Goal: Information Seeking & Learning: Learn about a topic

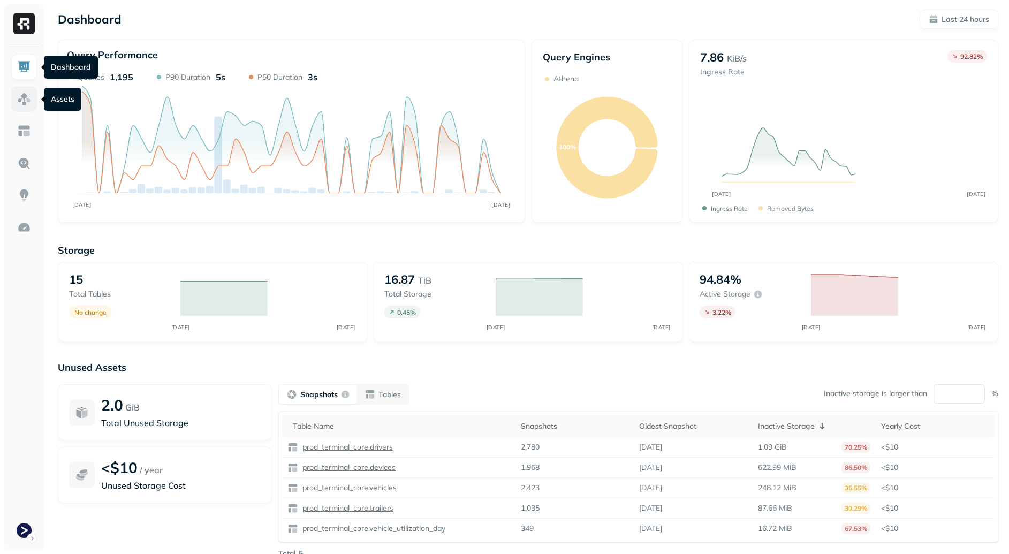
click at [30, 95] on img at bounding box center [24, 99] width 14 height 14
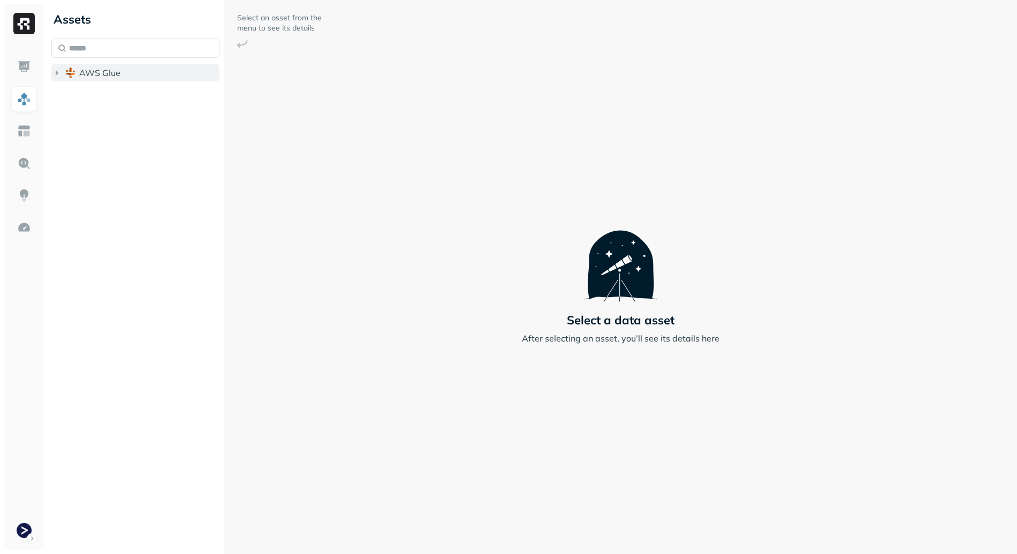
click at [132, 68] on button "AWS Glue" at bounding box center [135, 72] width 168 height 17
click at [136, 93] on span "prod_terminal_core" at bounding box center [129, 93] width 78 height 11
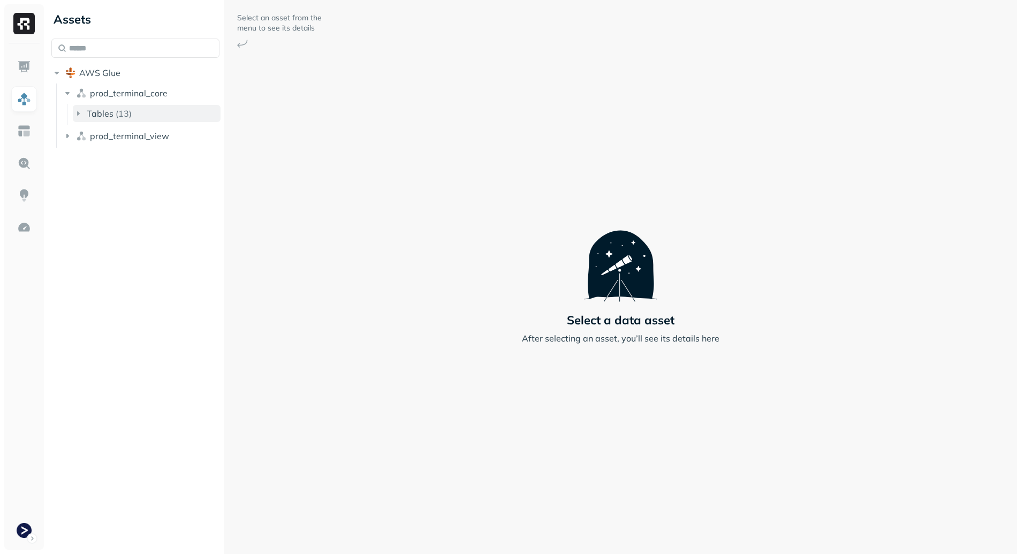
click at [129, 116] on p "( 13 )" at bounding box center [124, 113] width 16 height 11
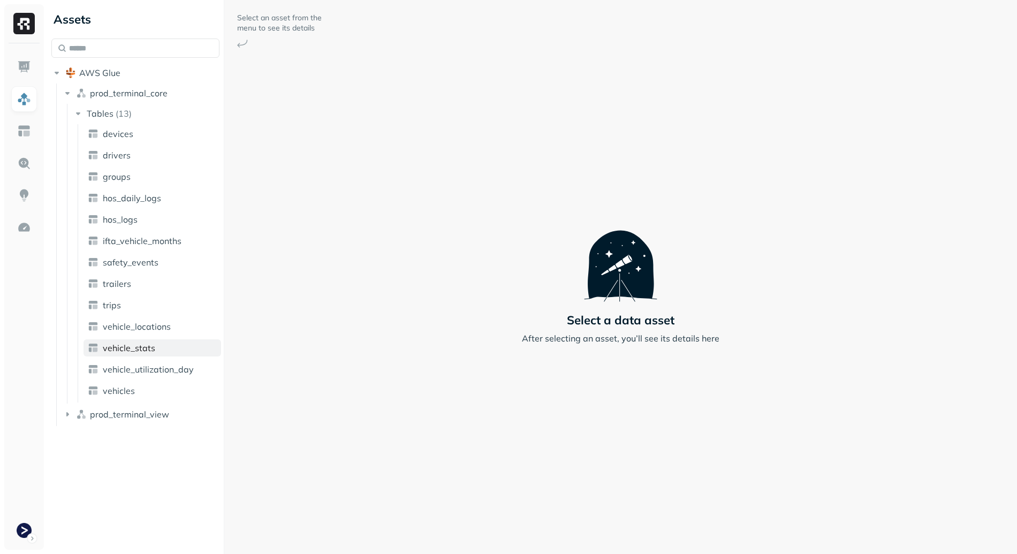
click at [152, 352] on span "vehicle_stats" at bounding box center [129, 347] width 52 height 11
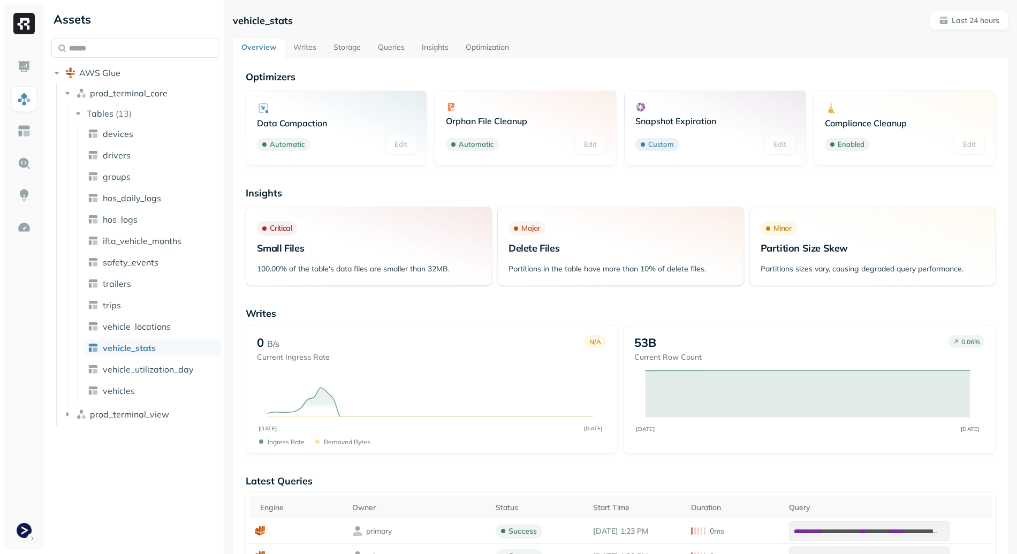
click at [302, 51] on link "Writes" at bounding box center [305, 48] width 40 height 19
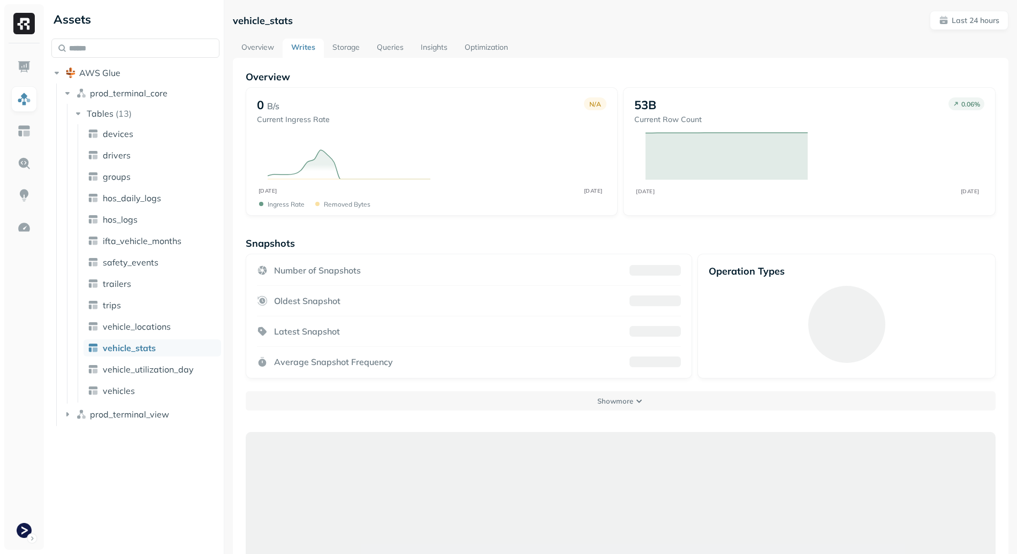
scroll to position [58, 0]
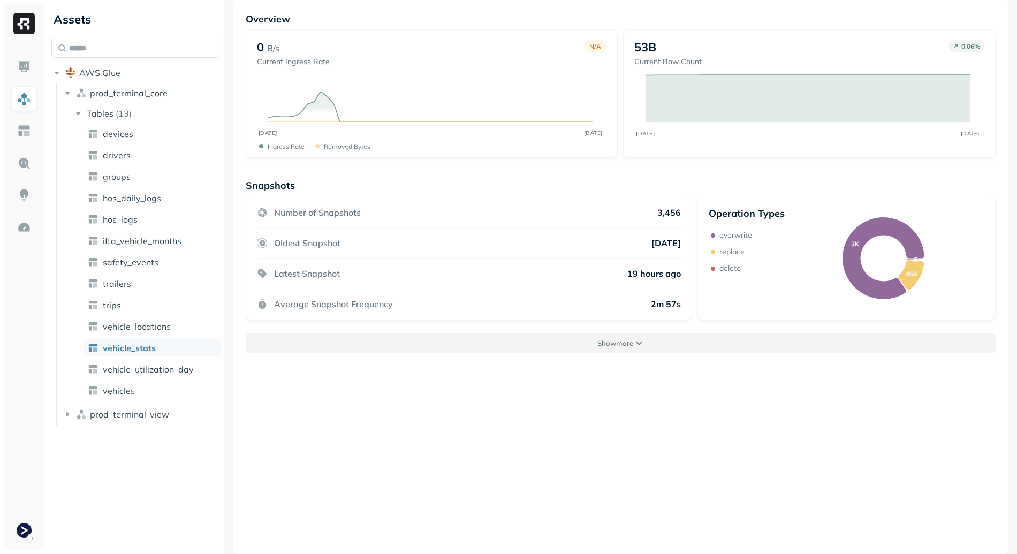
click at [593, 351] on button "Show more" at bounding box center [621, 342] width 750 height 19
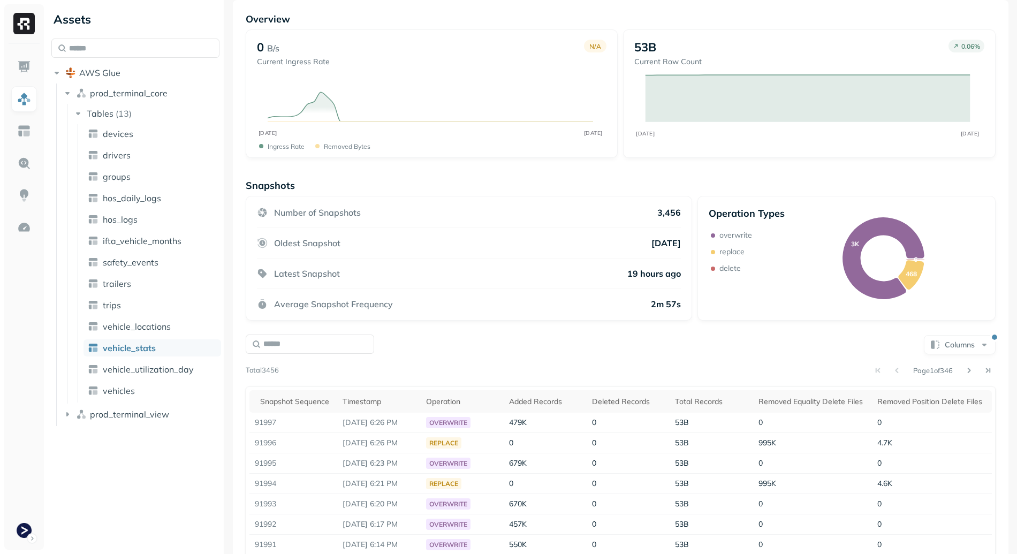
scroll to position [89, 0]
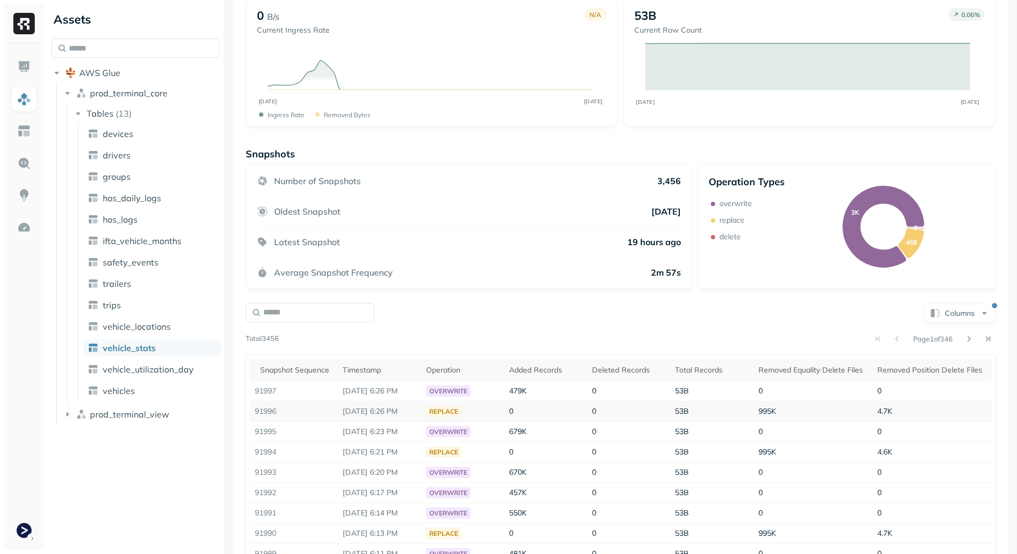
click at [262, 411] on td "91996" at bounding box center [293, 411] width 88 height 20
click at [355, 411] on p "Sep 11, 2025 6:26 PM" at bounding box center [378, 411] width 72 height 10
drag, startPoint x: 326, startPoint y: 413, endPoint x: 428, endPoint y: 411, distance: 102.2
click at [428, 411] on tr "91996 Sep 11, 2025 6:26 PM replace 0 0 53B 995K 4.7K" at bounding box center [620, 411] width 742 height 20
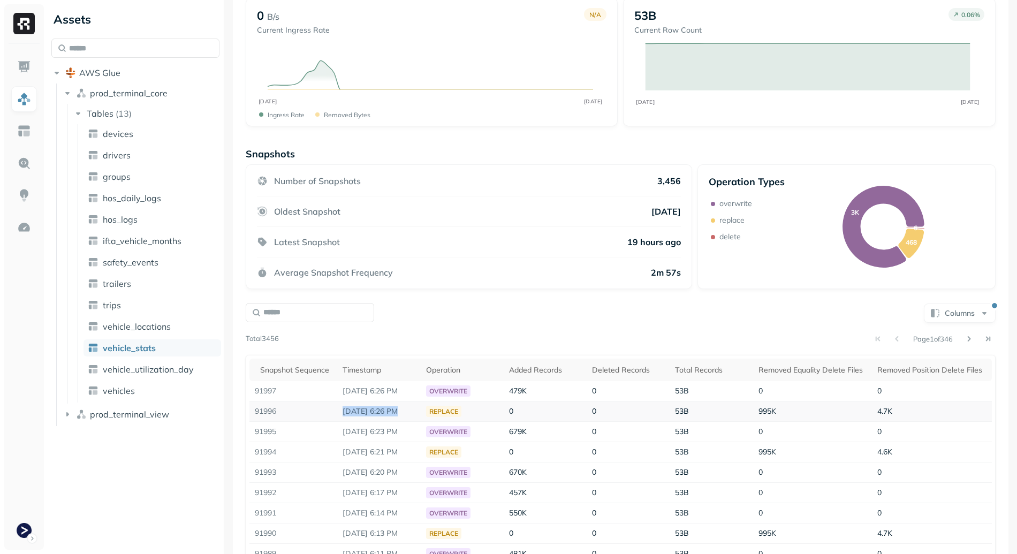
click at [388, 414] on p "Sep 11, 2025 6:26 PM" at bounding box center [378, 411] width 72 height 10
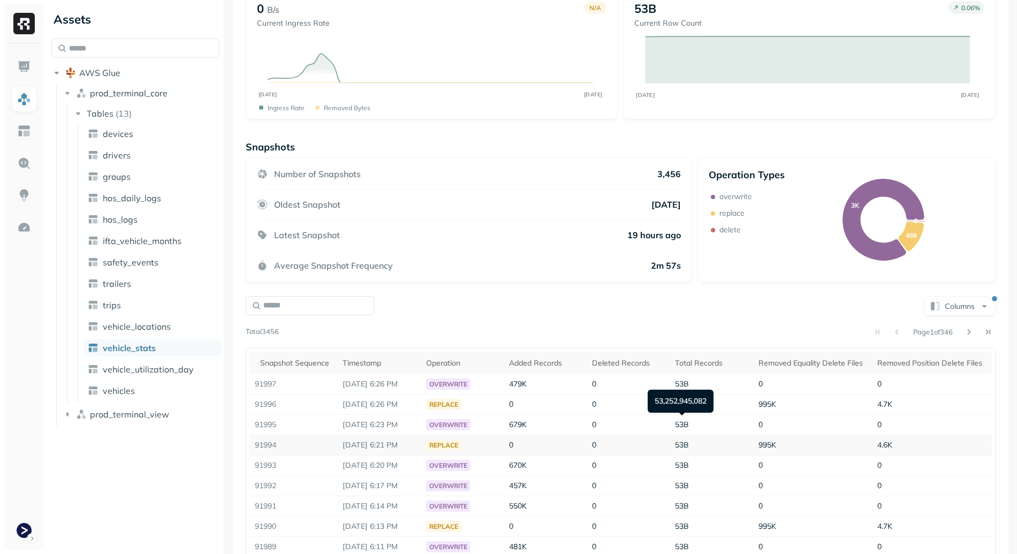
scroll to position [163, 0]
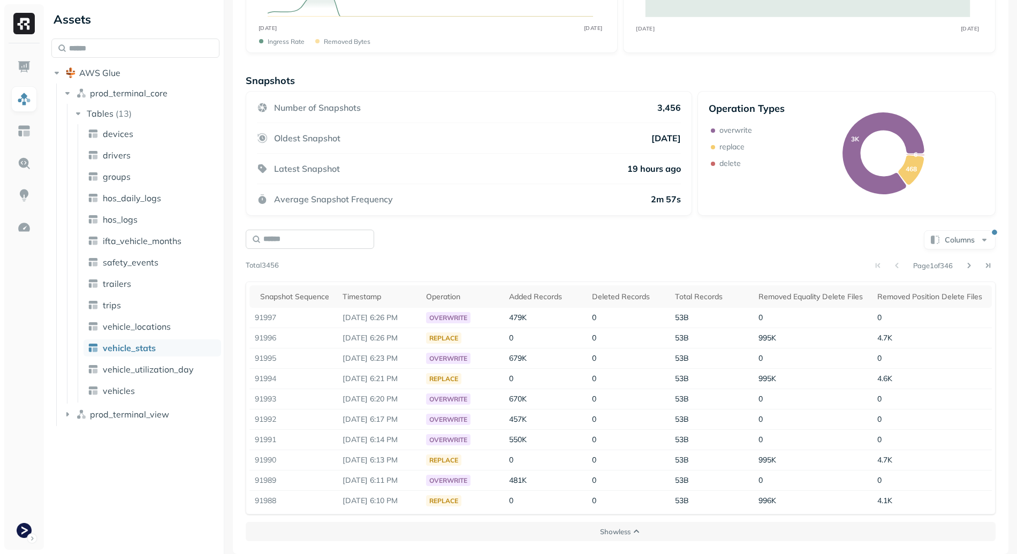
click at [332, 235] on input "text" at bounding box center [310, 239] width 128 height 19
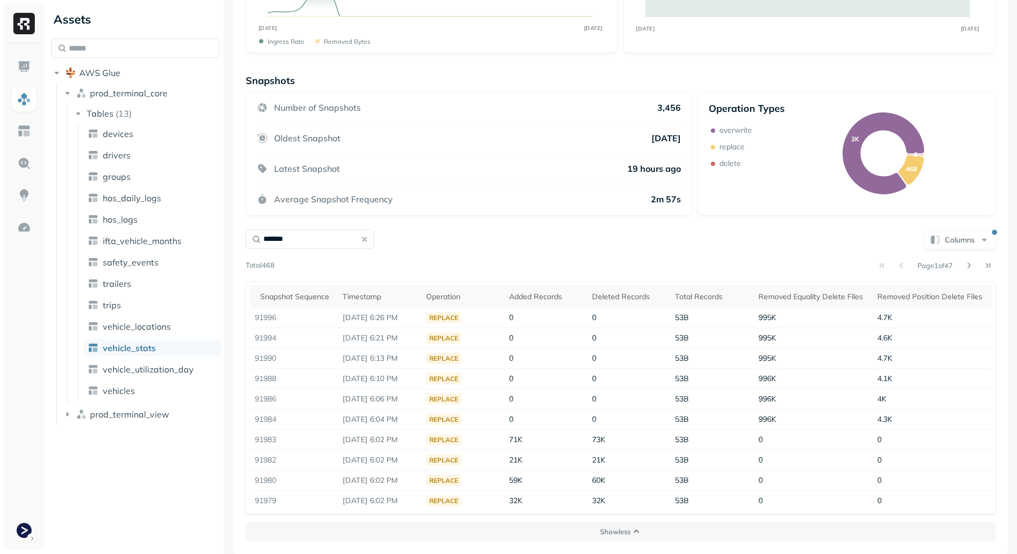
type input "*******"
click at [576, 258] on div "Page 1 of 47" at bounding box center [634, 265] width 721 height 15
click at [961, 266] on button at bounding box center [968, 265] width 15 height 15
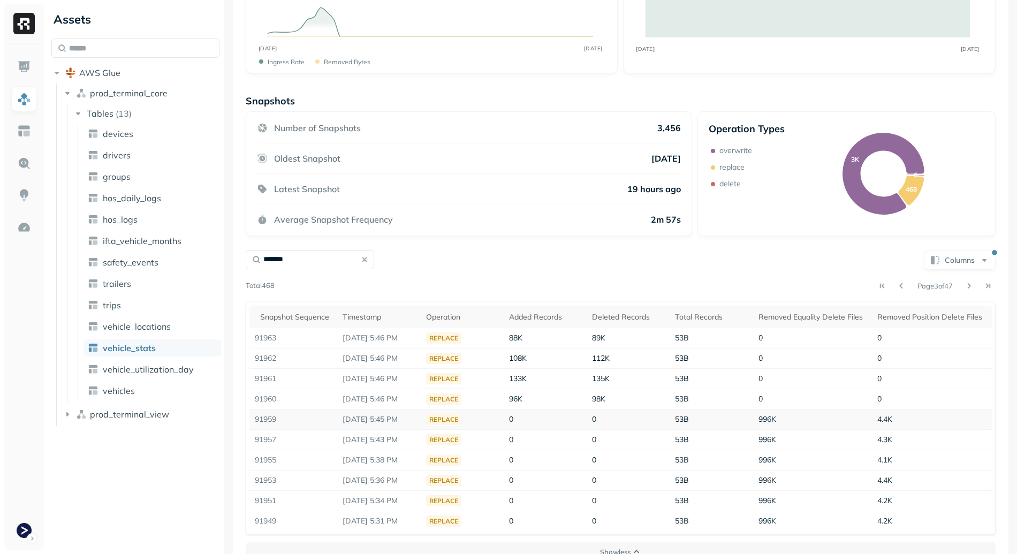
scroll to position [105, 0]
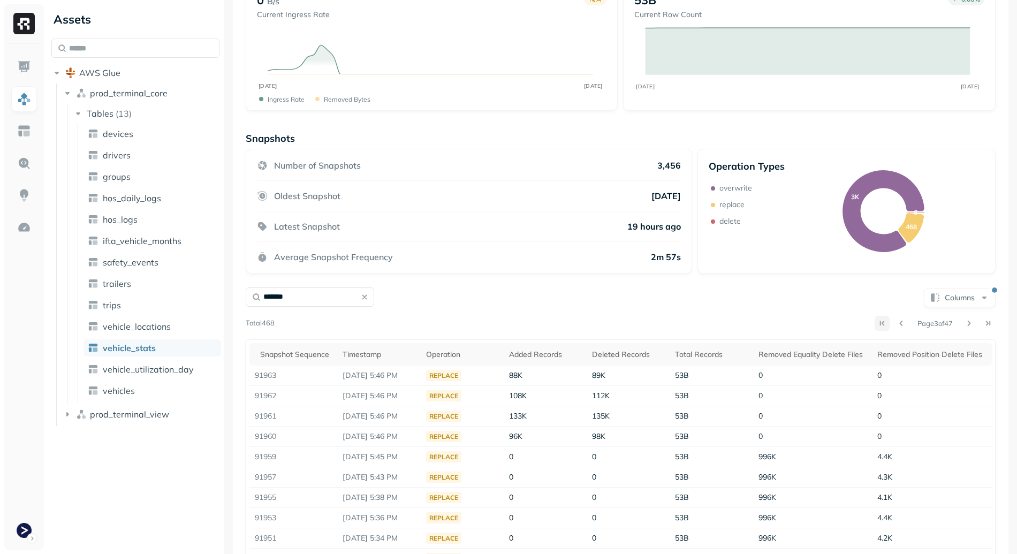
click at [874, 322] on button at bounding box center [881, 323] width 15 height 15
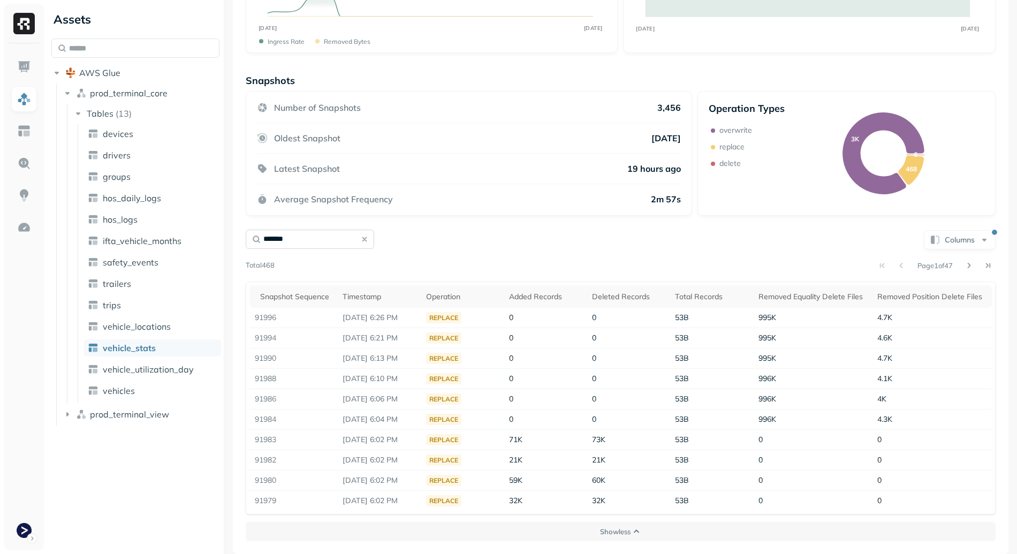
click at [352, 235] on input "*******" at bounding box center [310, 239] width 128 height 19
click at [364, 238] on button "button" at bounding box center [364, 239] width 15 height 15
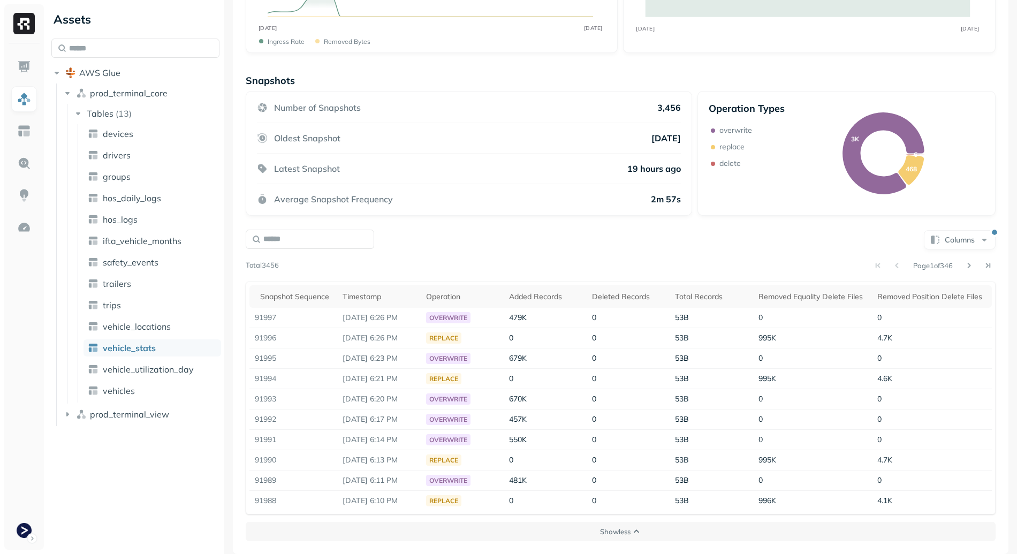
click at [504, 255] on div "Columns Page 1 of 346 Total 3456 Snapshot Sequence Timestamp Operation Added Re…" at bounding box center [621, 371] width 750 height 286
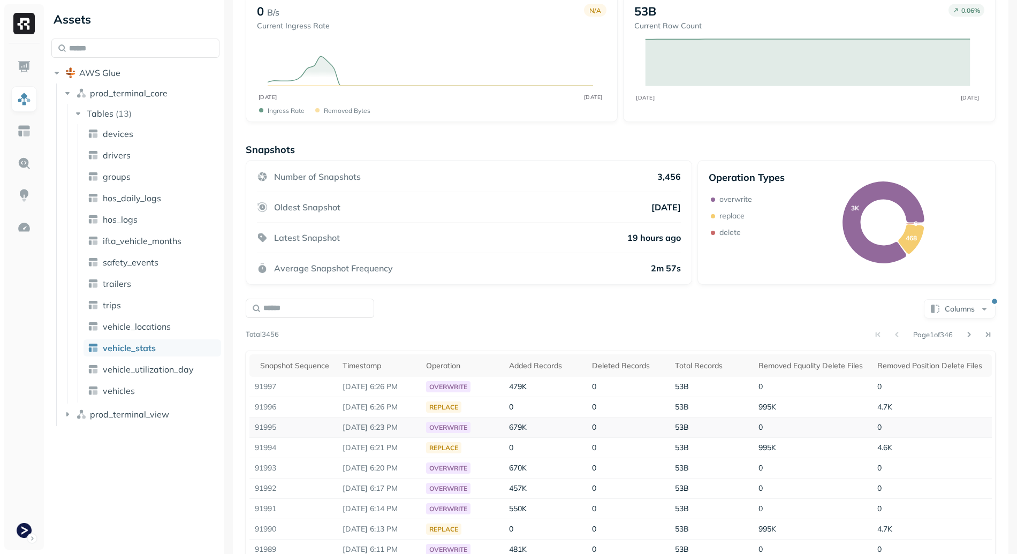
scroll to position [0, 0]
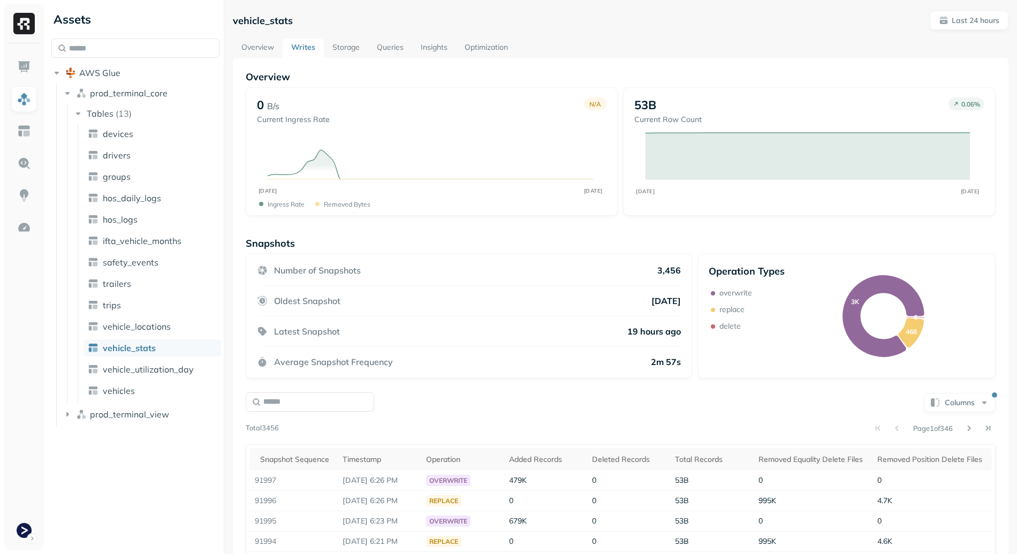
click at [434, 403] on div "Columns" at bounding box center [621, 401] width 750 height 21
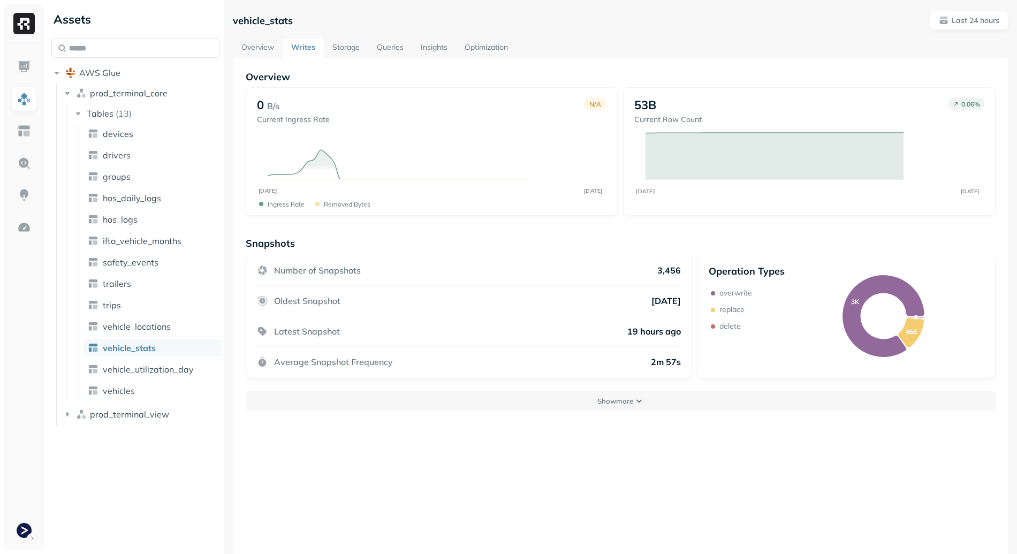
scroll to position [58, 0]
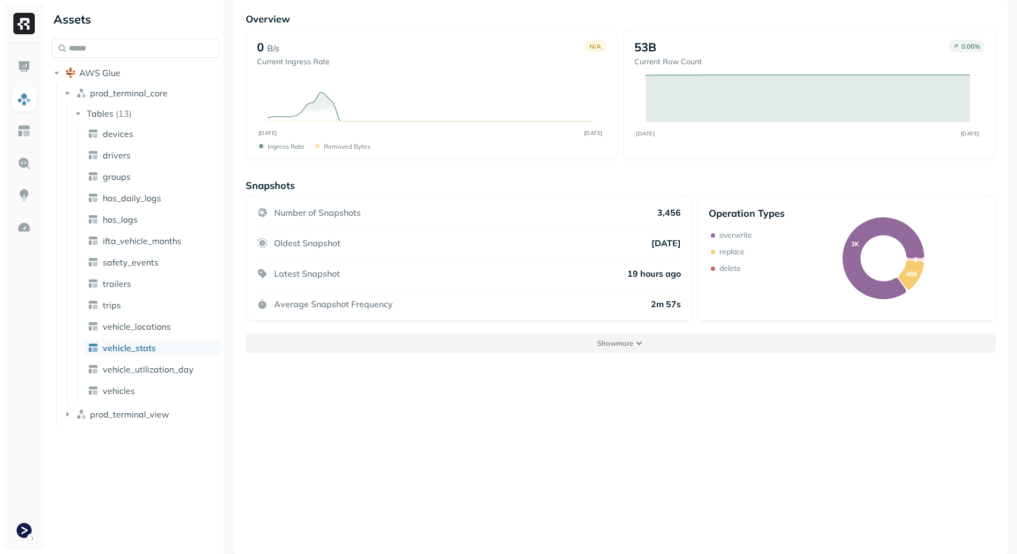
click at [563, 347] on button "Show more" at bounding box center [621, 342] width 750 height 19
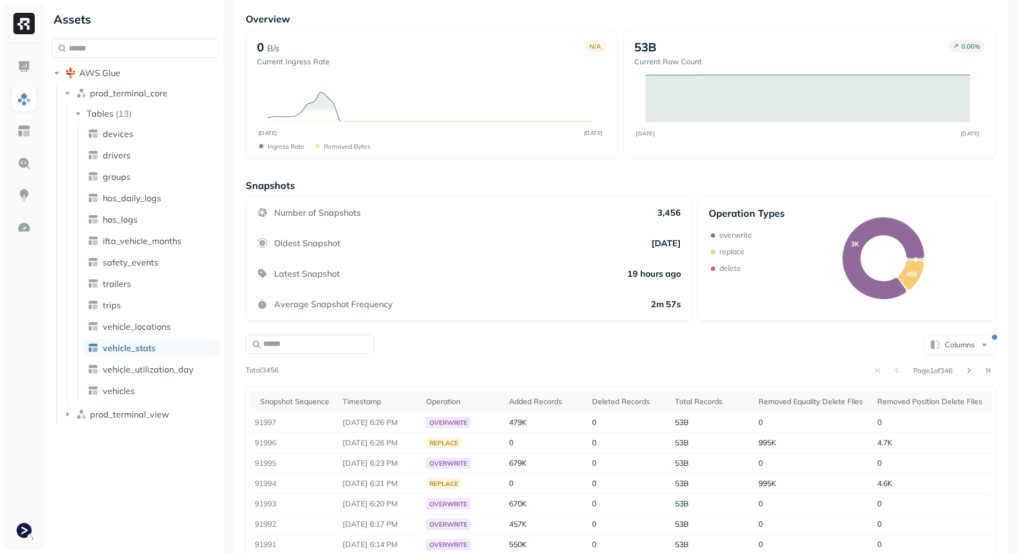
scroll to position [163, 0]
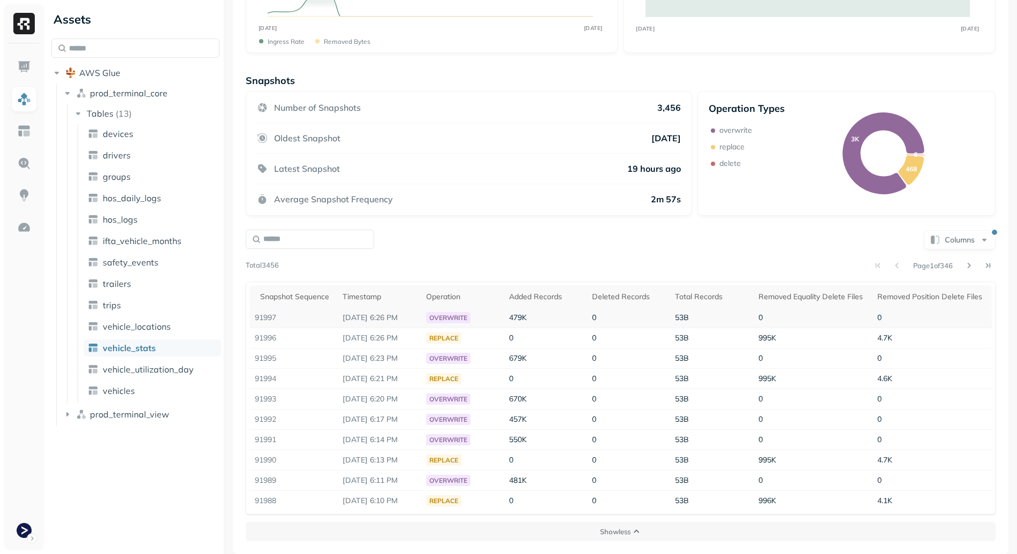
click at [268, 316] on td "91997" at bounding box center [293, 318] width 88 height 20
click at [305, 315] on td "91997" at bounding box center [293, 318] width 88 height 20
click at [271, 338] on td "91996" at bounding box center [293, 338] width 88 height 20
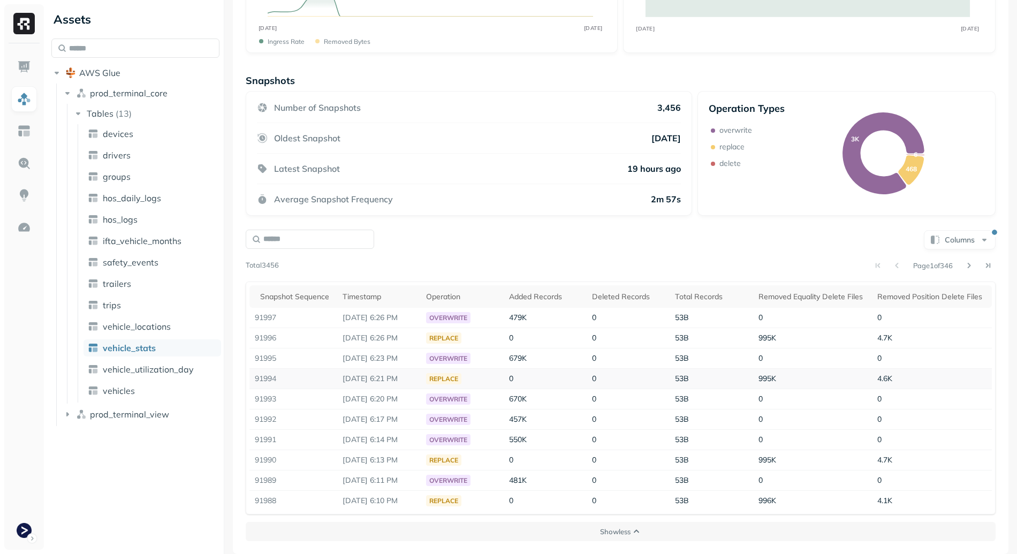
click at [268, 370] on td "91994" at bounding box center [293, 379] width 88 height 20
click at [268, 371] on td "91994" at bounding box center [293, 379] width 88 height 20
click at [318, 376] on td "91994" at bounding box center [293, 379] width 88 height 20
drag, startPoint x: 869, startPoint y: 340, endPoint x: 735, endPoint y: 342, distance: 134.3
click at [735, 342] on tr "91996 Sep 11, 2025 6:26 PM replace 0 0 53B 995K 4.7K" at bounding box center [620, 338] width 742 height 20
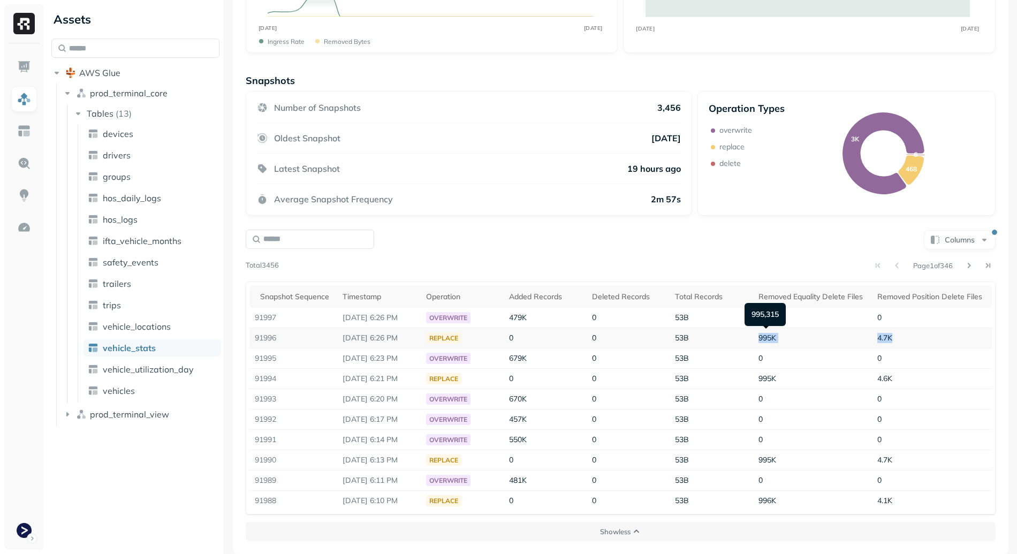
click at [815, 342] on td "995K" at bounding box center [812, 338] width 119 height 20
drag, startPoint x: 652, startPoint y: 334, endPoint x: 815, endPoint y: 339, distance: 163.3
click at [815, 339] on tr "91996 Sep 11, 2025 6:26 PM replace 0 0 53B 995K 4.7K" at bounding box center [620, 338] width 742 height 20
click at [815, 339] on td "995K" at bounding box center [812, 338] width 119 height 20
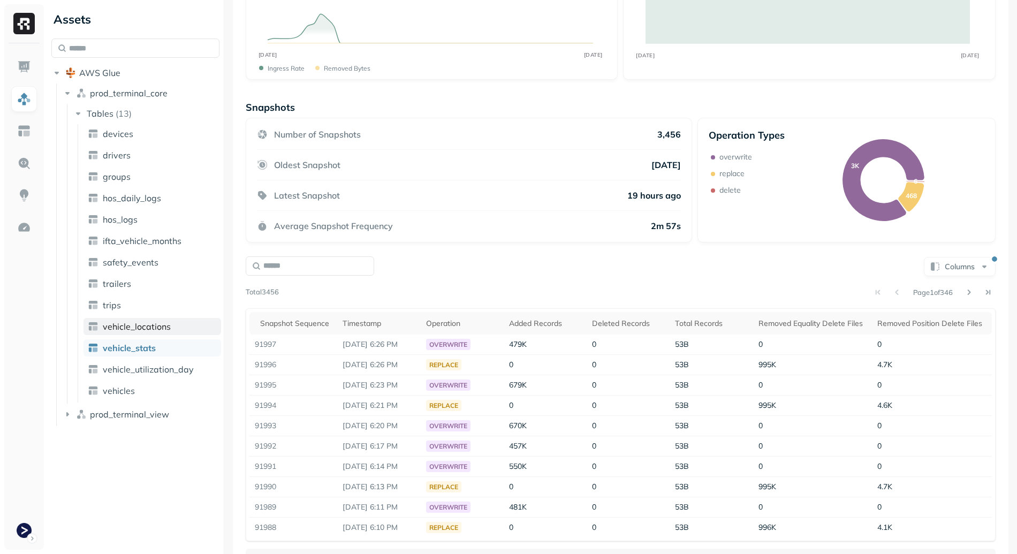
click at [154, 323] on span "vehicle_locations" at bounding box center [137, 326] width 68 height 11
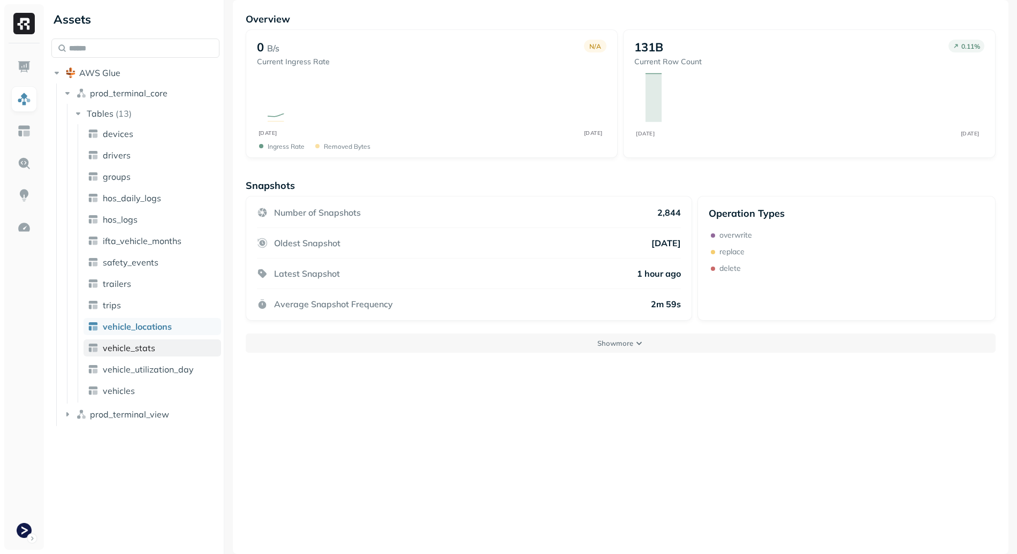
click at [151, 342] on span "vehicle_stats" at bounding box center [129, 347] width 52 height 11
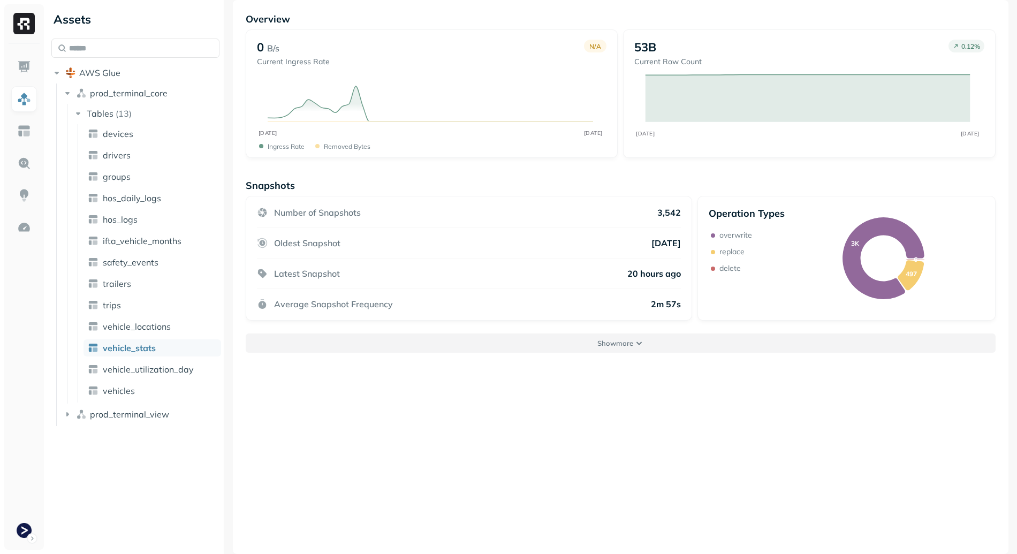
click at [585, 337] on button "Show more" at bounding box center [621, 342] width 750 height 19
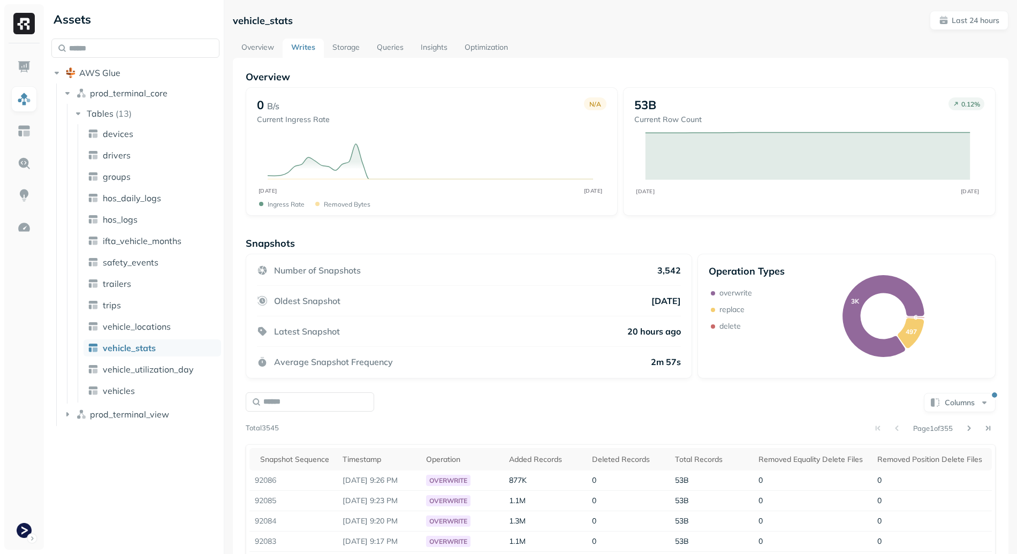
click at [412, 224] on div "Overview 0 B/s Current Ingress Rate N/A SEP 11 SEP 12 Ingress Rate Removed byte…" at bounding box center [621, 387] width 750 height 633
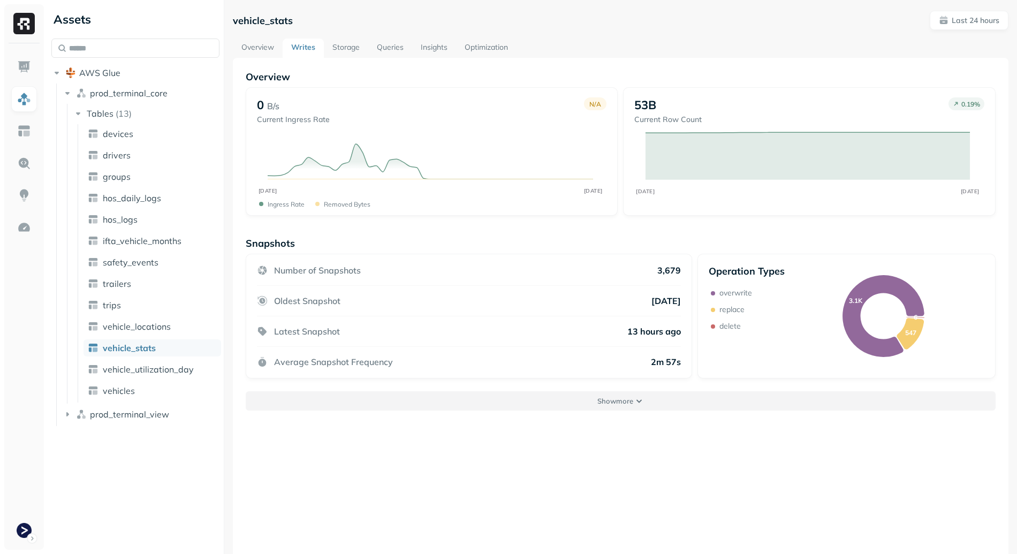
click at [550, 409] on button "Show more" at bounding box center [621, 400] width 750 height 19
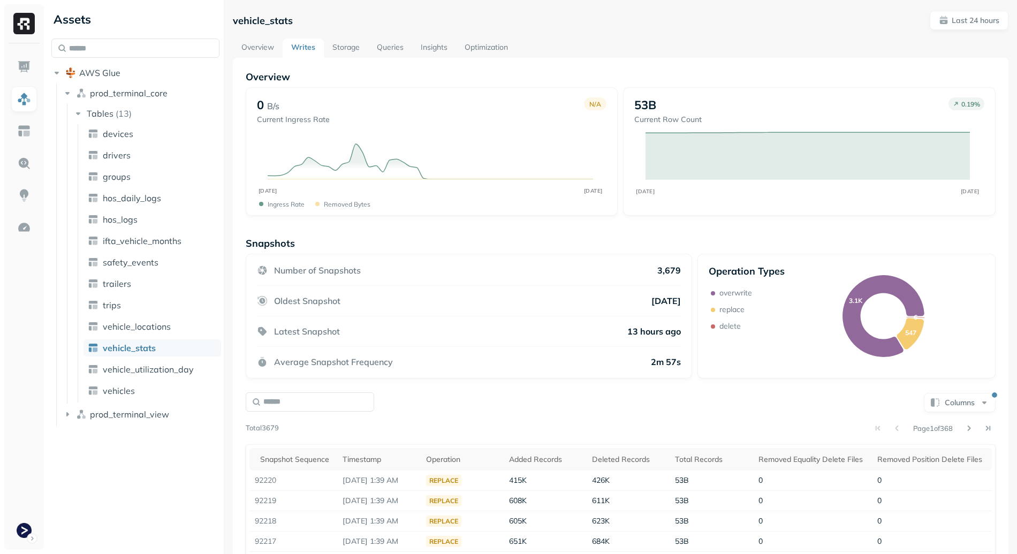
click at [345, 45] on link "Storage" at bounding box center [346, 48] width 44 height 19
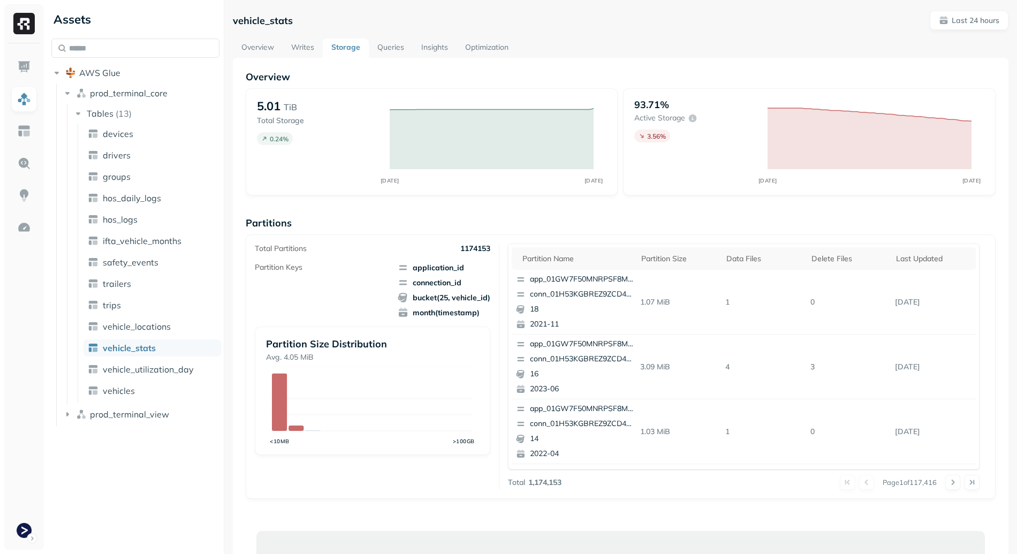
click at [250, 50] on link "Overview" at bounding box center [258, 48] width 50 height 19
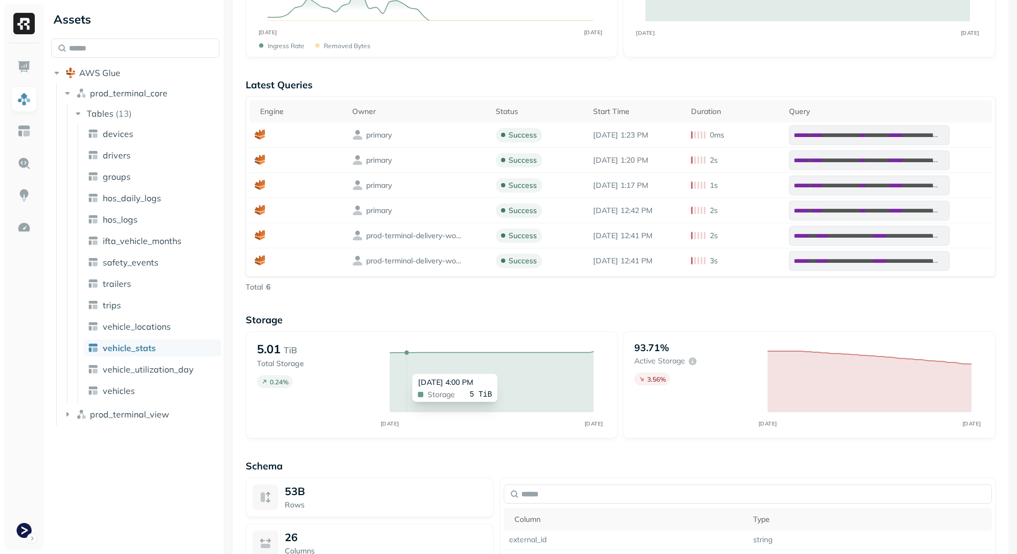
scroll to position [114, 0]
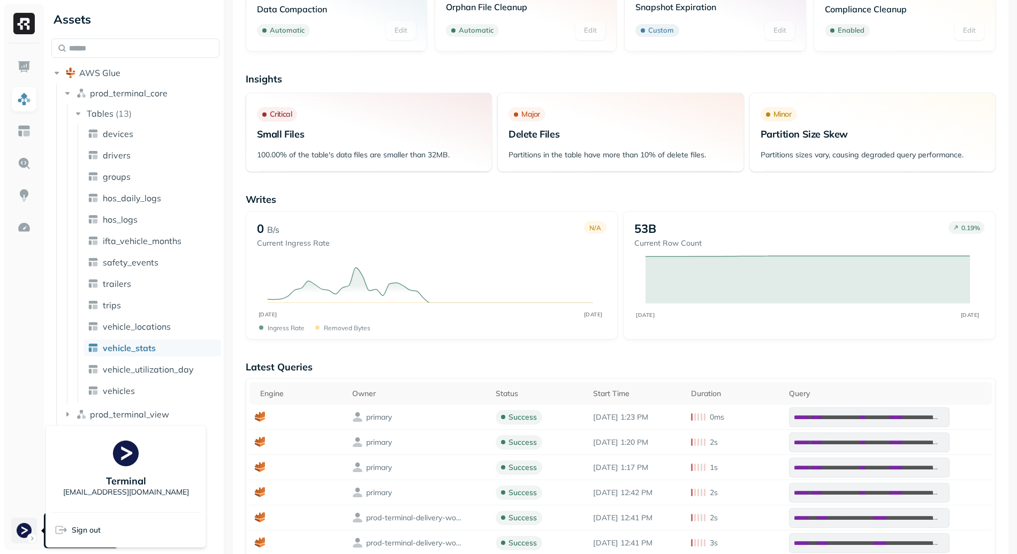
click at [16, 530] on html "**********" at bounding box center [508, 277] width 1017 height 554
click at [24, 433] on html "**********" at bounding box center [508, 277] width 1017 height 554
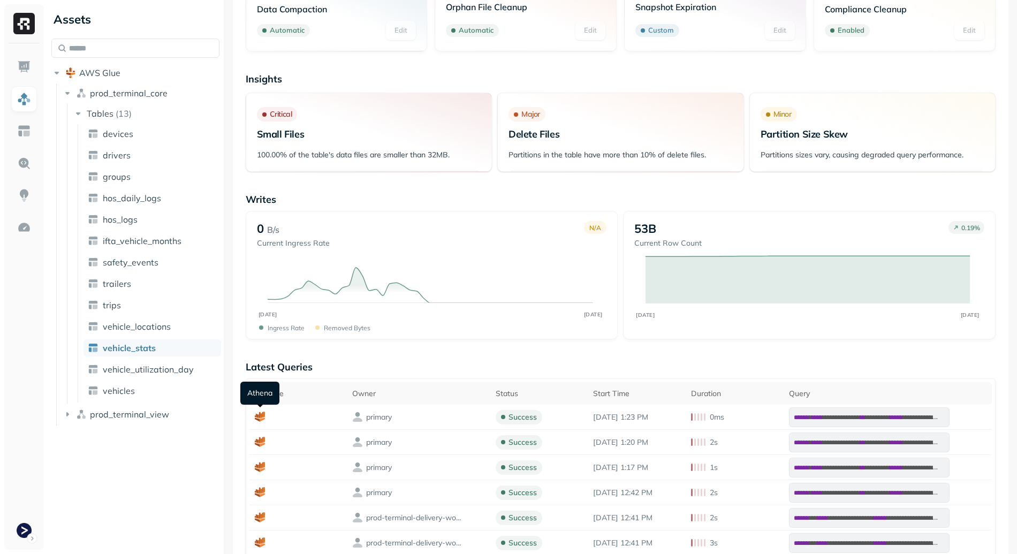
scroll to position [0, 0]
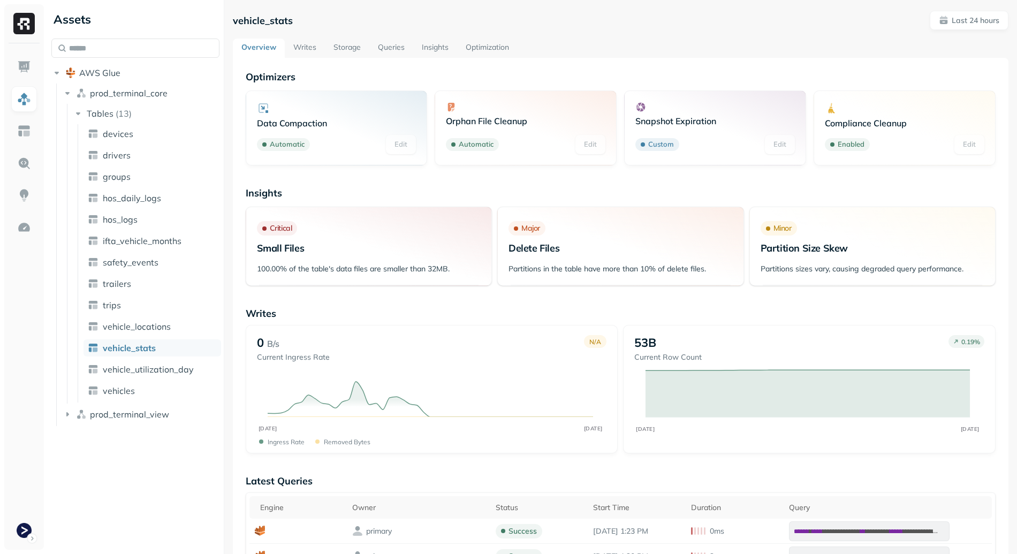
click at [296, 46] on link "Writes" at bounding box center [305, 48] width 40 height 19
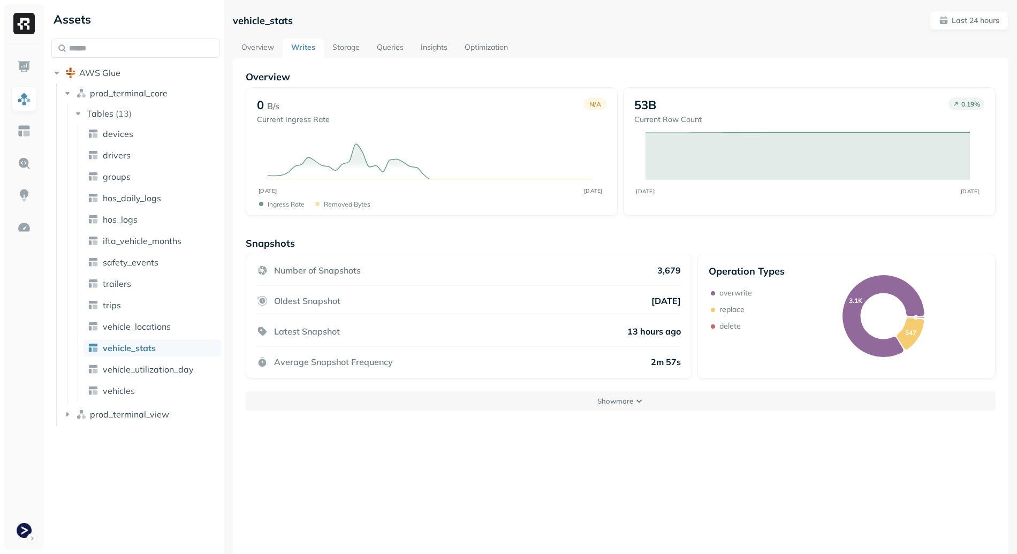
click at [358, 45] on link "Storage" at bounding box center [346, 48] width 44 height 19
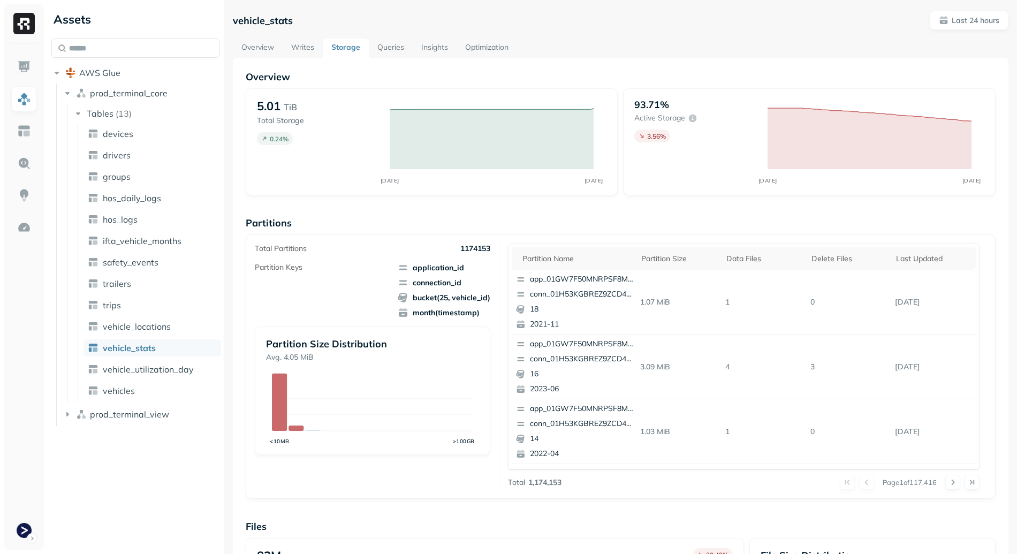
click at [258, 48] on link "Overview" at bounding box center [258, 48] width 50 height 19
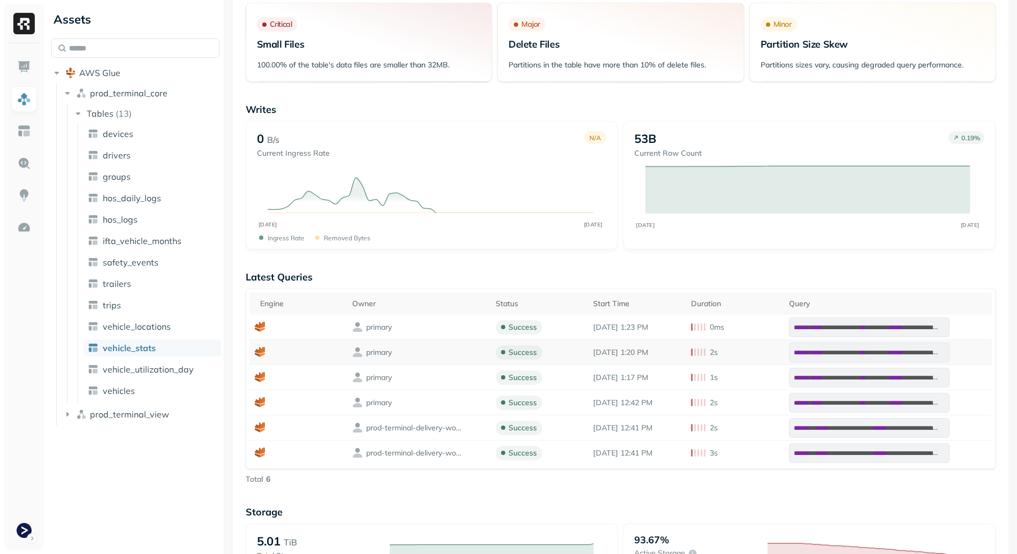
scroll to position [259, 0]
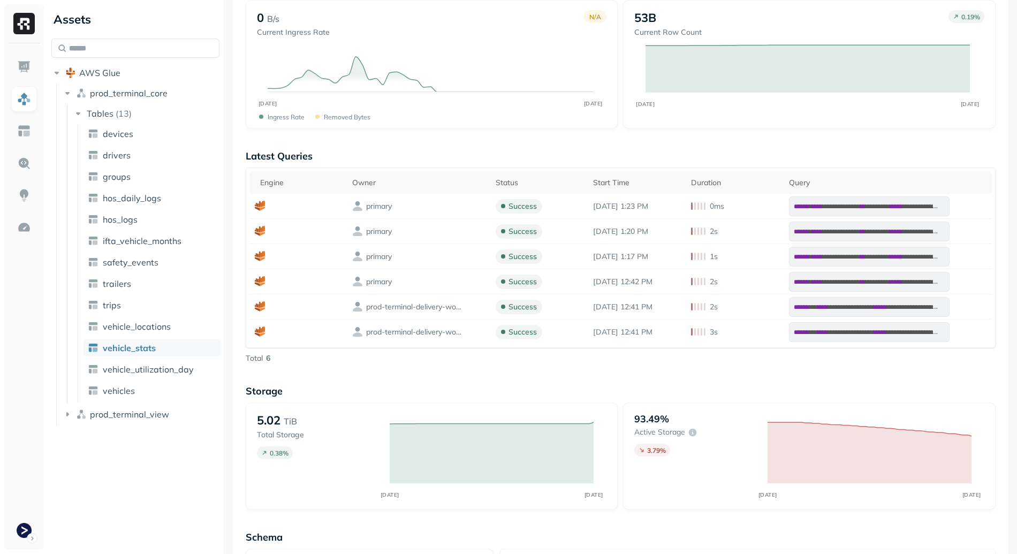
scroll to position [31, 0]
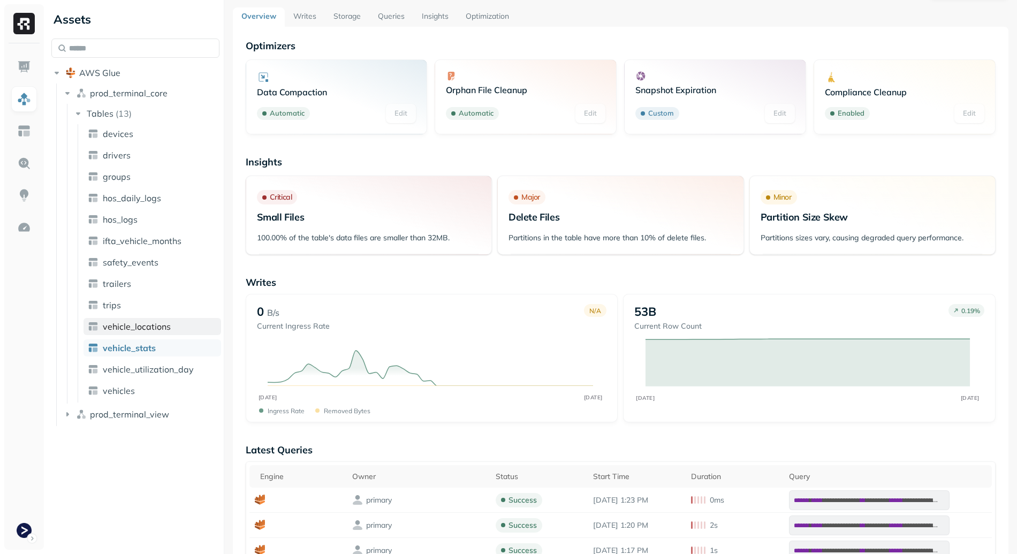
click at [161, 327] on span "vehicle_locations" at bounding box center [137, 326] width 68 height 11
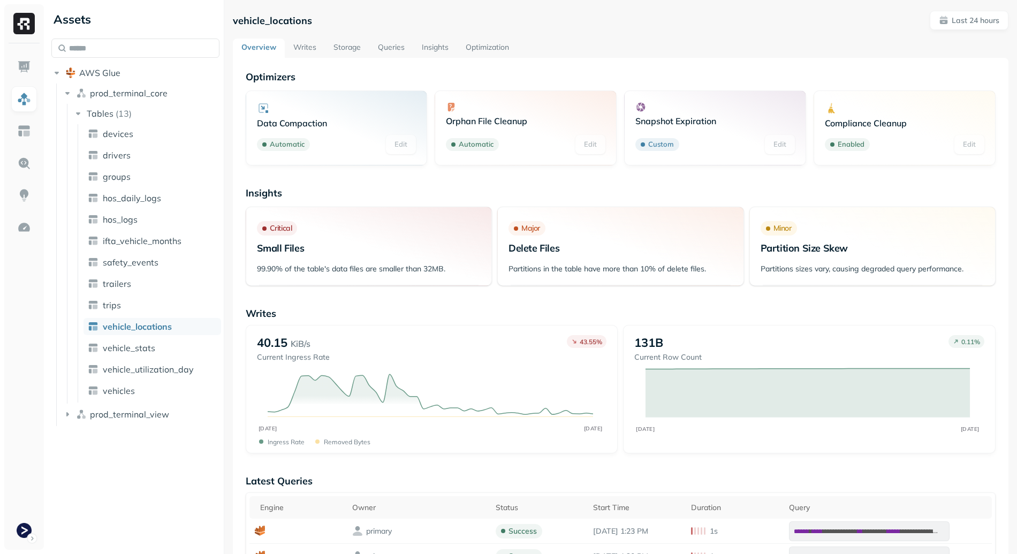
click at [353, 43] on link "Storage" at bounding box center [347, 48] width 44 height 19
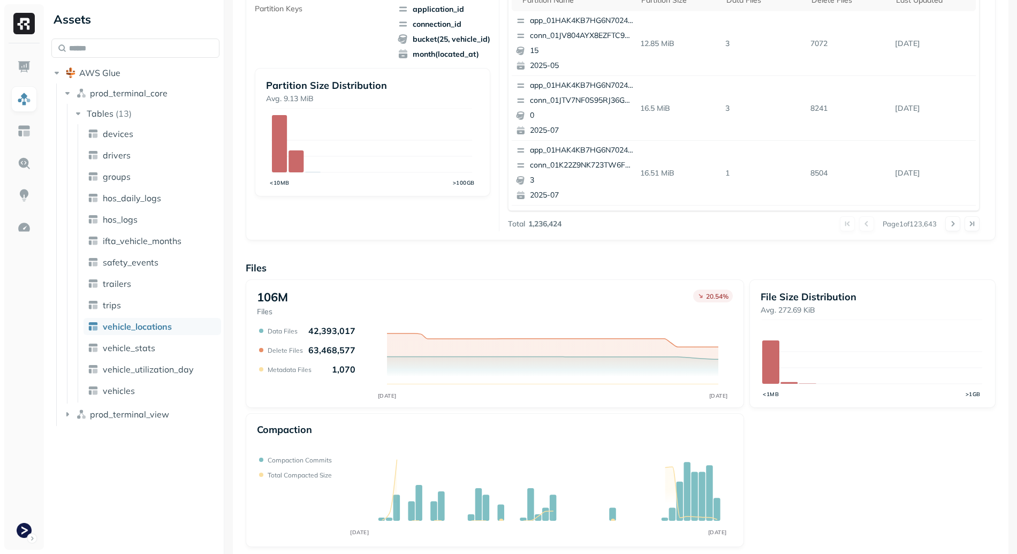
scroll to position [264, 0]
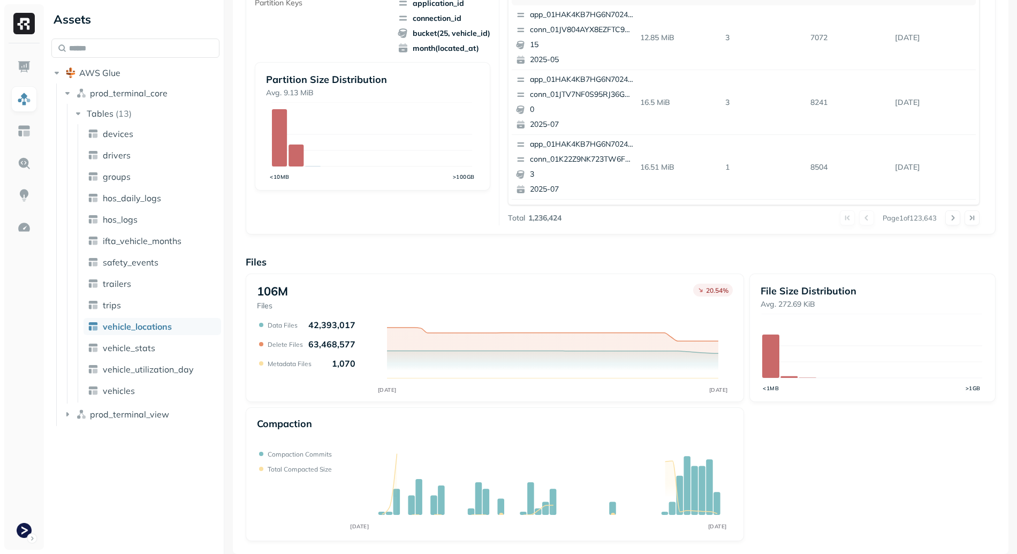
click at [816, 484] on div "106M Files 20.54 % SEP 11 SEP 12 Data Files 42,393,017 Delete Files 63,468,577 …" at bounding box center [621, 407] width 750 height 268
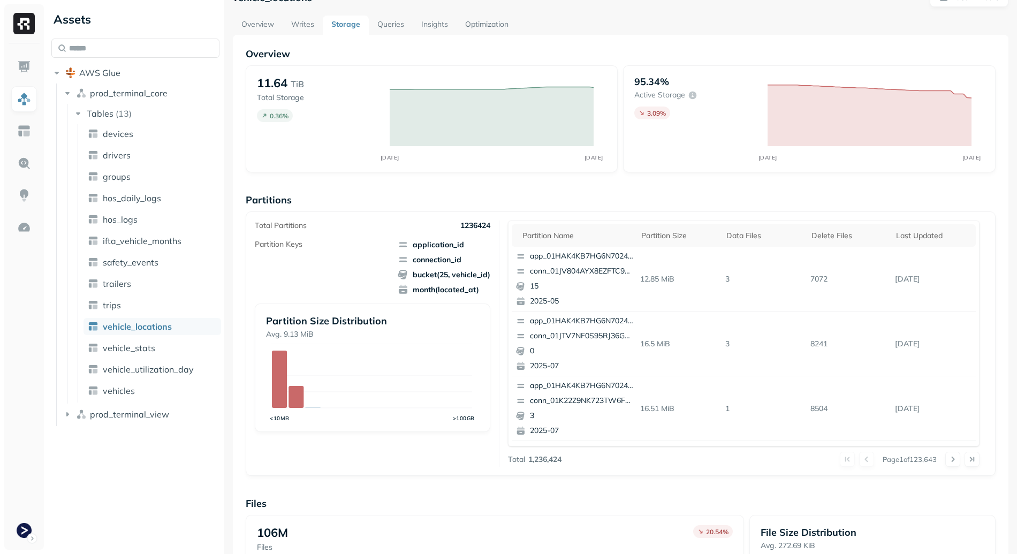
scroll to position [0, 0]
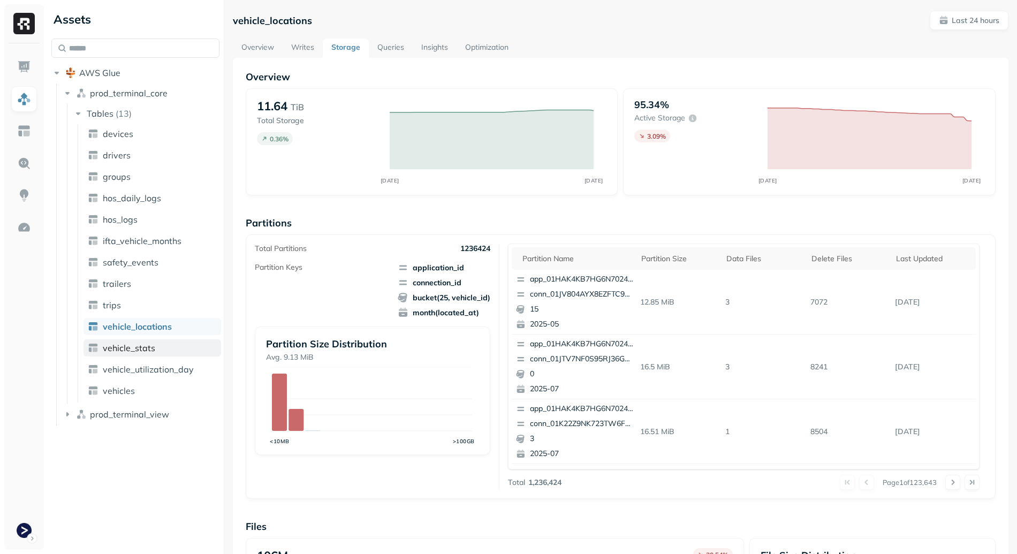
click at [139, 342] on span "vehicle_stats" at bounding box center [129, 347] width 52 height 11
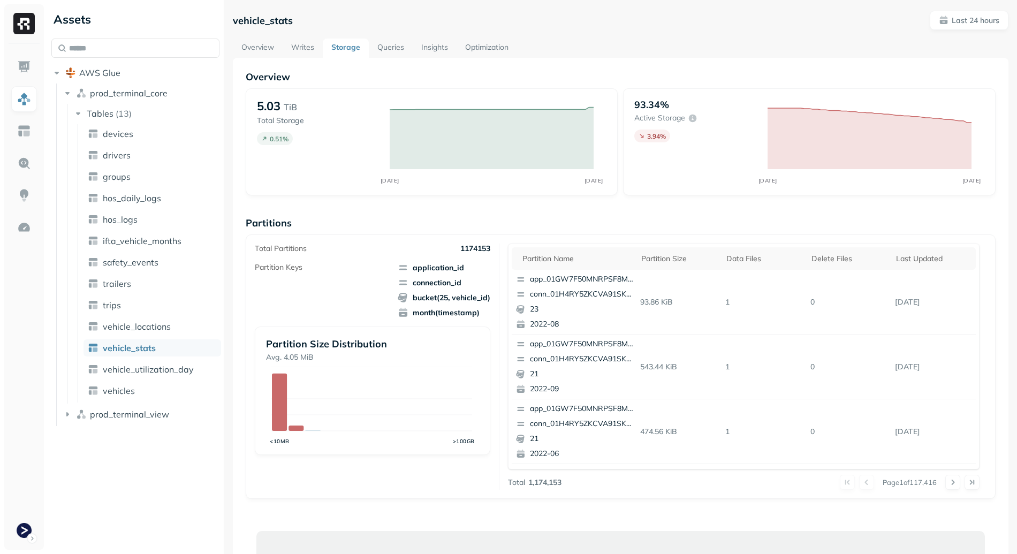
click at [261, 50] on link "Overview" at bounding box center [258, 48] width 50 height 19
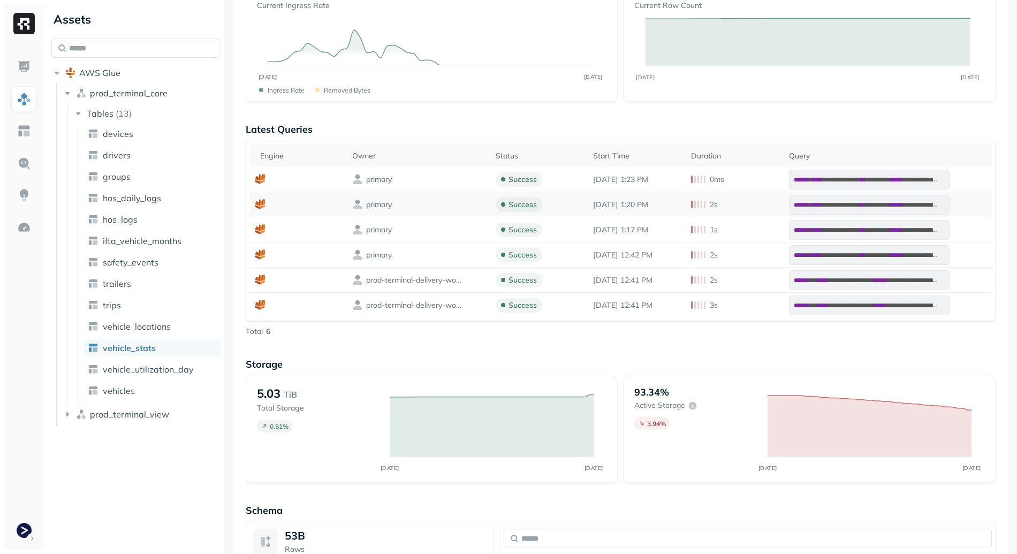
scroll to position [111, 0]
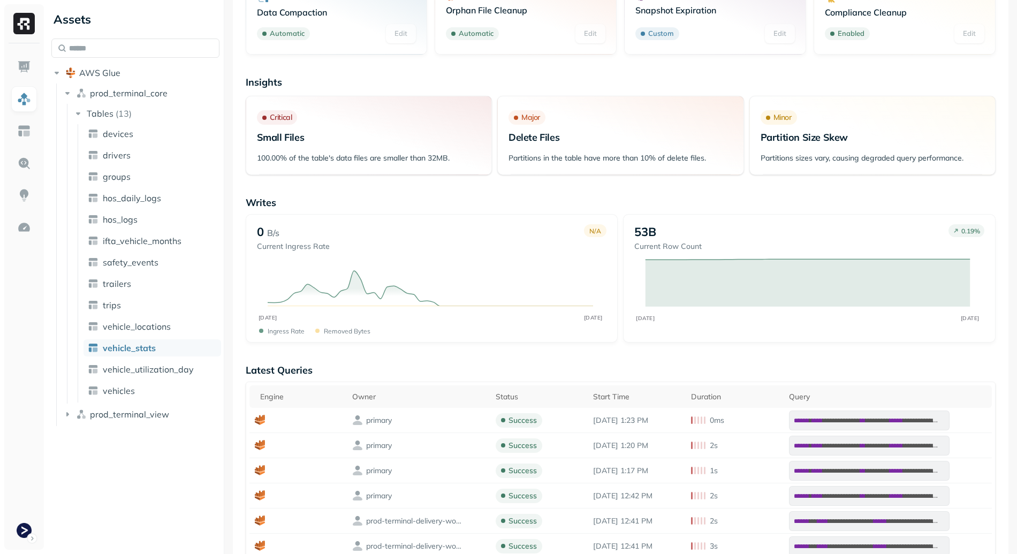
click at [444, 205] on p "Writes" at bounding box center [621, 202] width 750 height 12
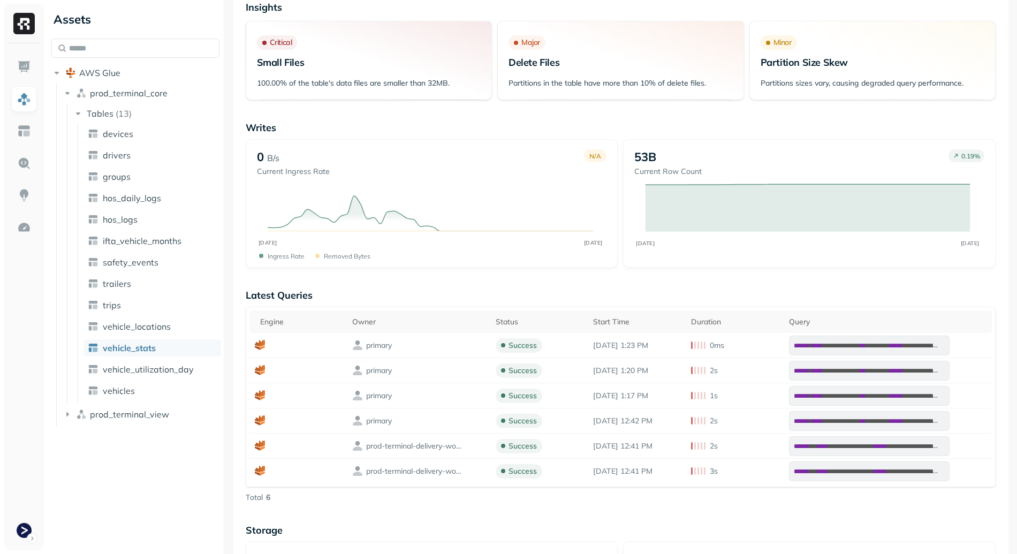
scroll to position [193, 0]
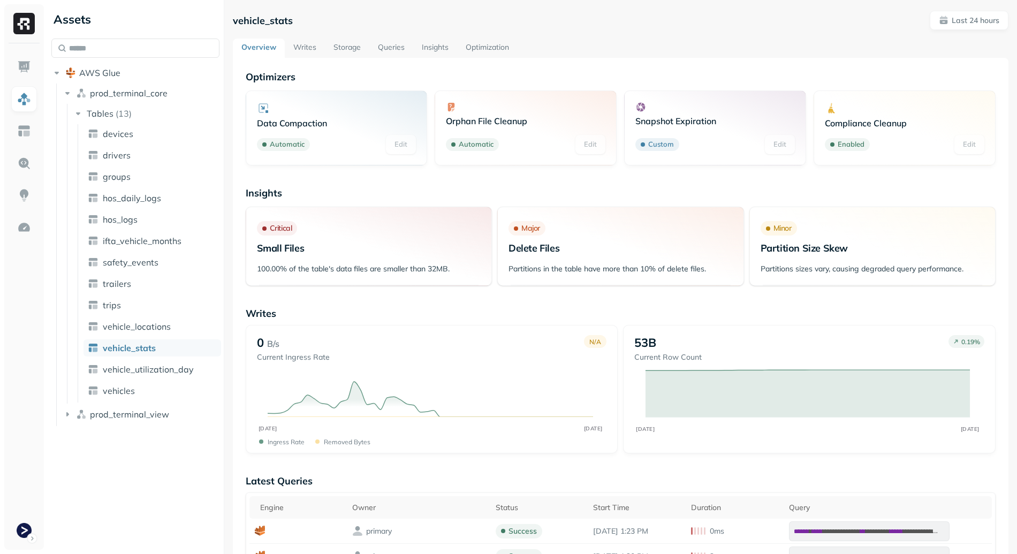
click at [311, 48] on link "Writes" at bounding box center [305, 48] width 40 height 19
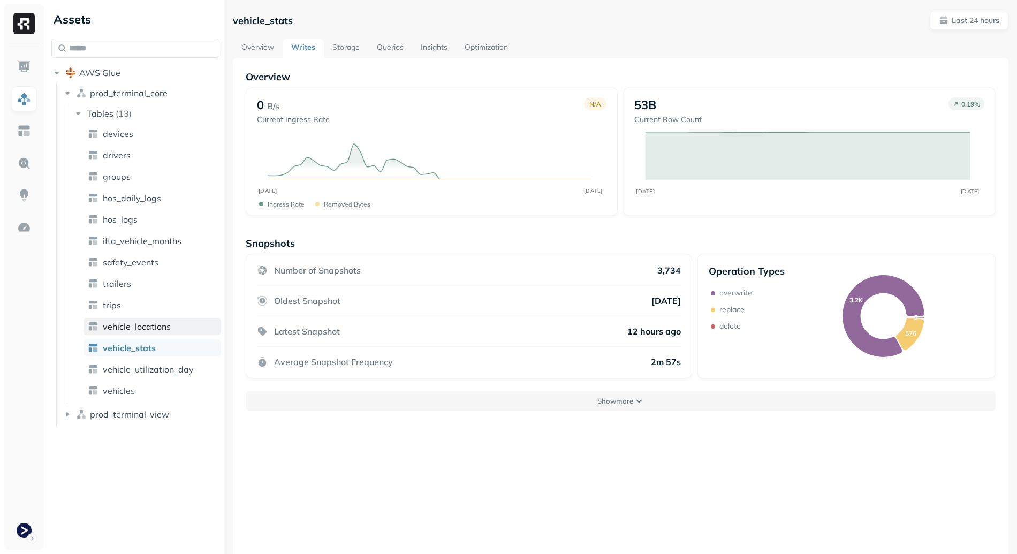
click at [148, 327] on span "vehicle_locations" at bounding box center [137, 326] width 68 height 11
click at [339, 48] on link "Storage" at bounding box center [346, 48] width 44 height 19
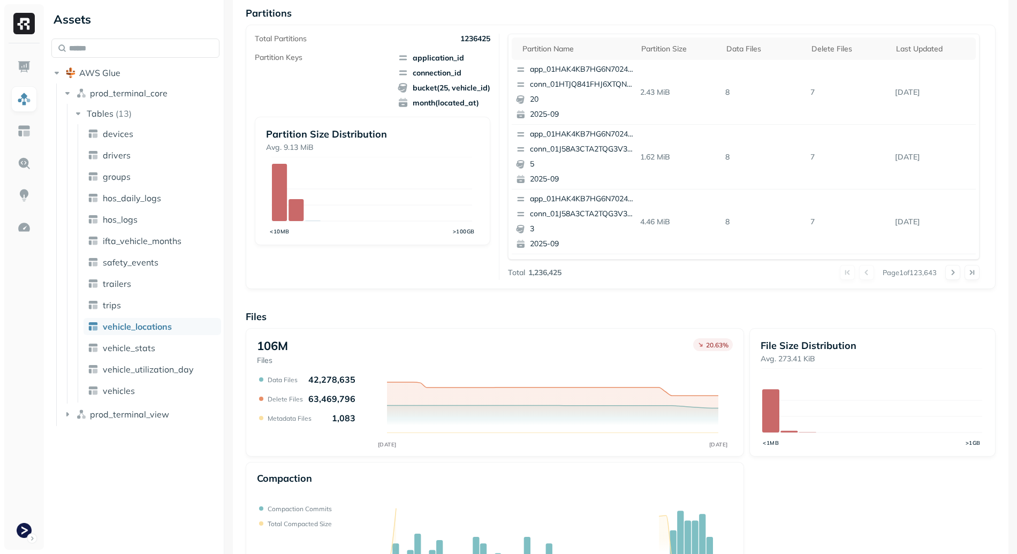
scroll to position [264, 0]
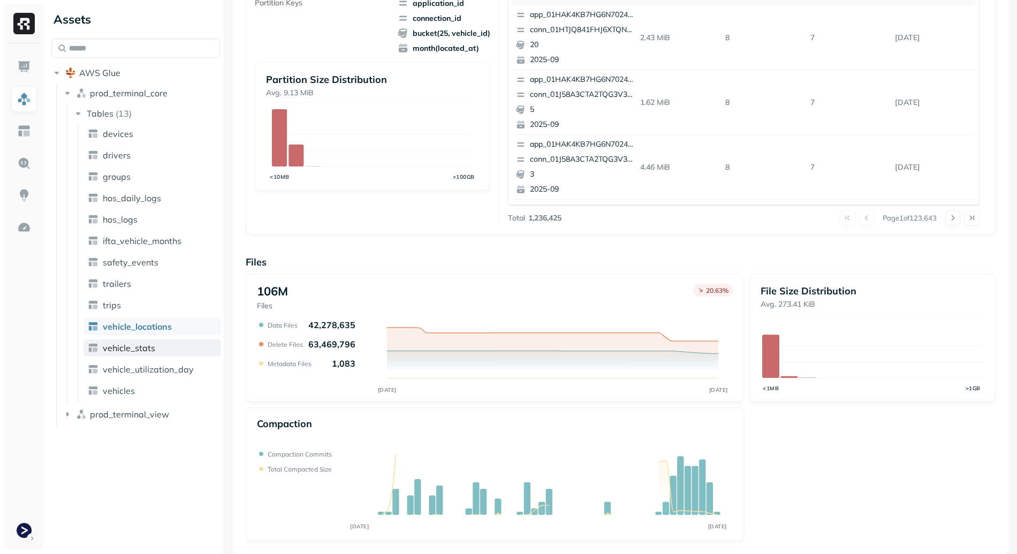
click at [158, 346] on link "vehicle_stats" at bounding box center [152, 347] width 138 height 17
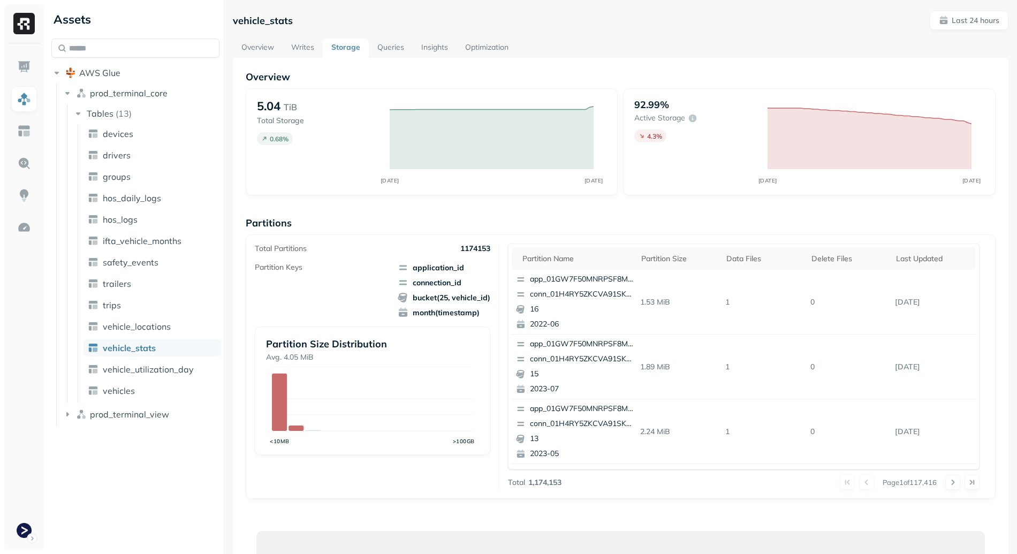
click at [301, 39] on link "Writes" at bounding box center [303, 48] width 40 height 19
click at [305, 51] on link "Writes" at bounding box center [303, 48] width 40 height 19
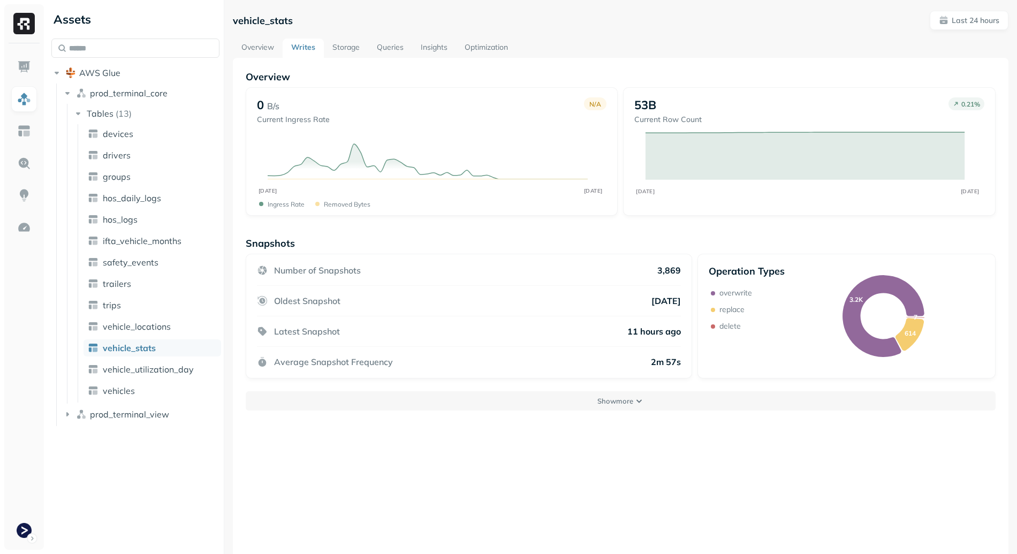
click at [302, 335] on p "Latest Snapshot" at bounding box center [307, 331] width 66 height 11
click at [607, 403] on p "Show more" at bounding box center [615, 401] width 36 height 10
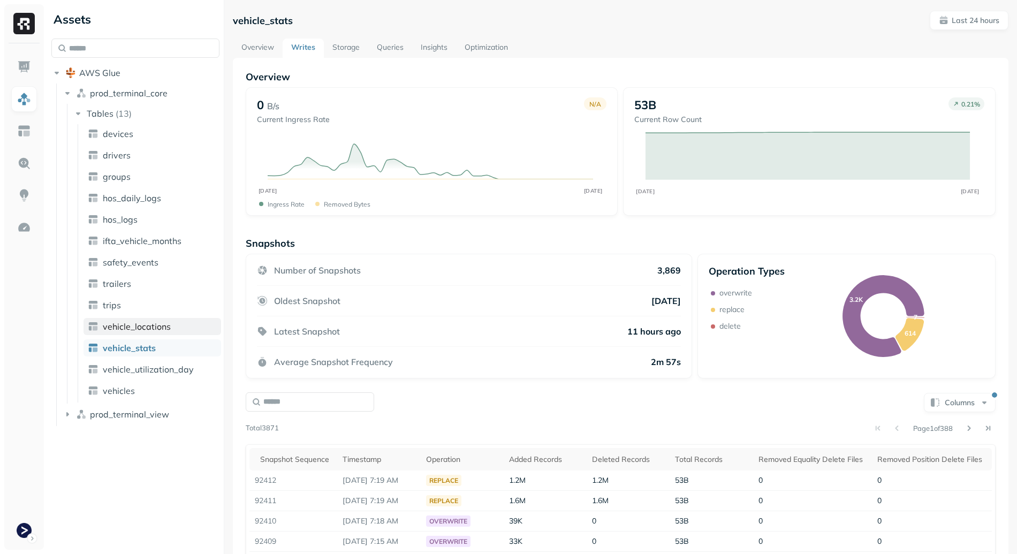
click at [158, 325] on span "vehicle_locations" at bounding box center [137, 326] width 68 height 11
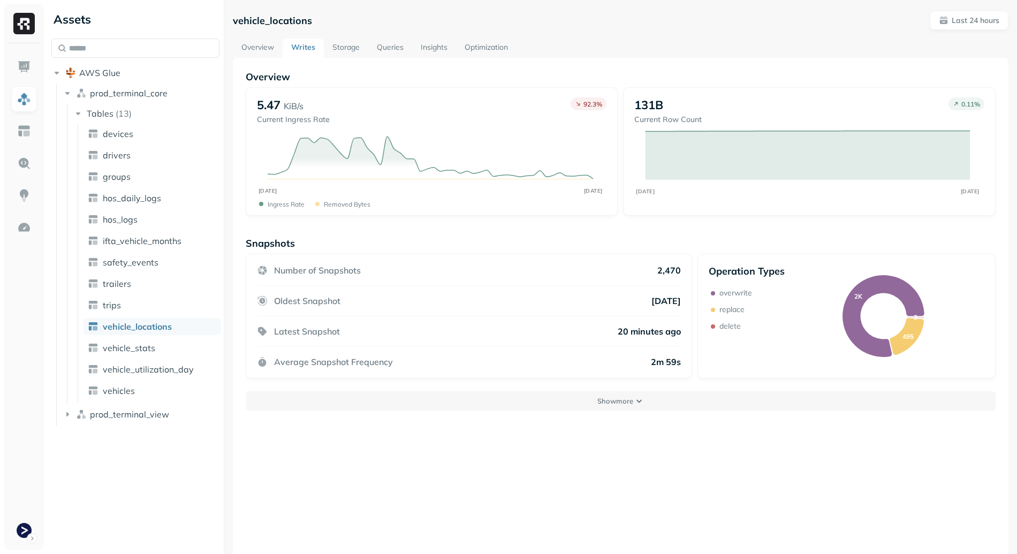
scroll to position [58, 0]
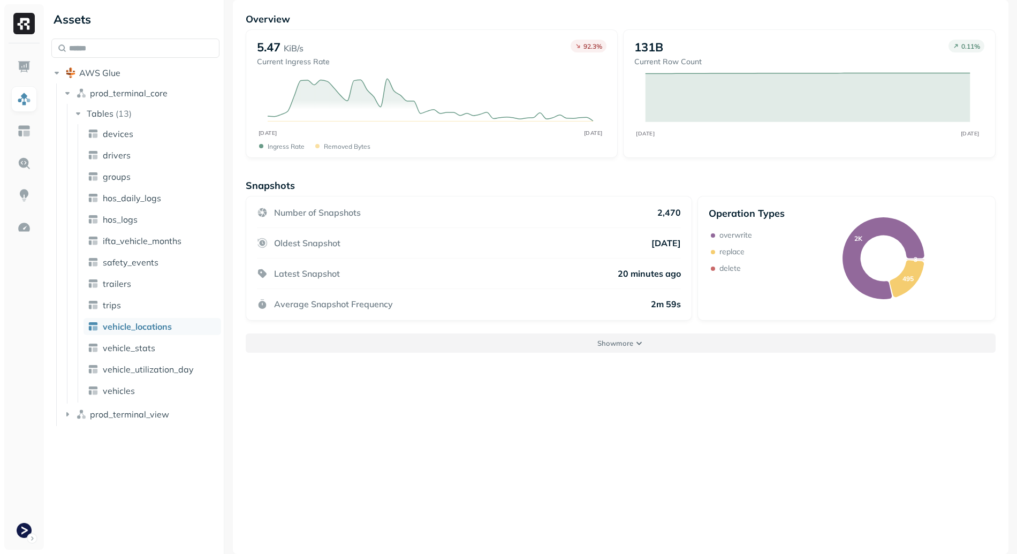
click at [624, 341] on p "Show more" at bounding box center [615, 343] width 36 height 10
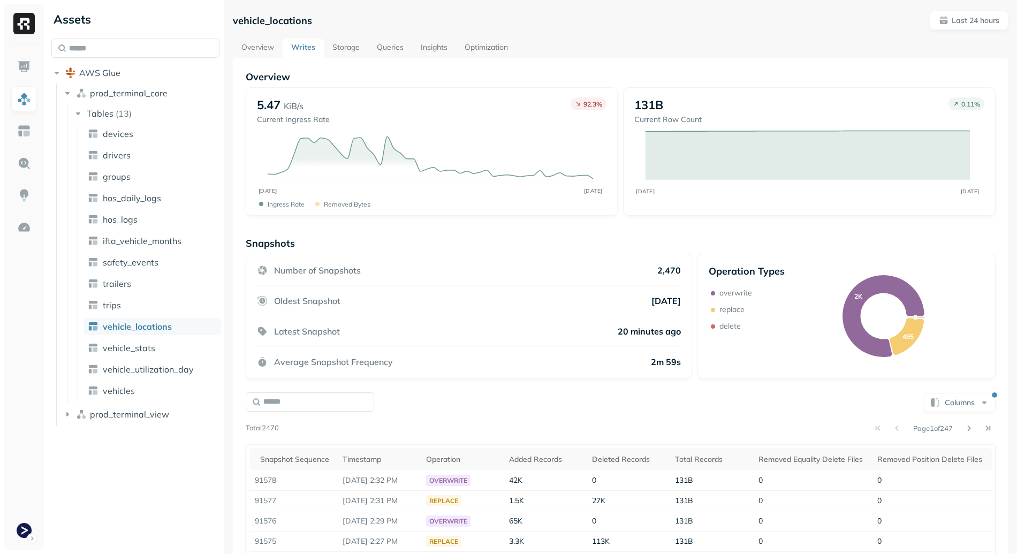
scroll to position [163, 0]
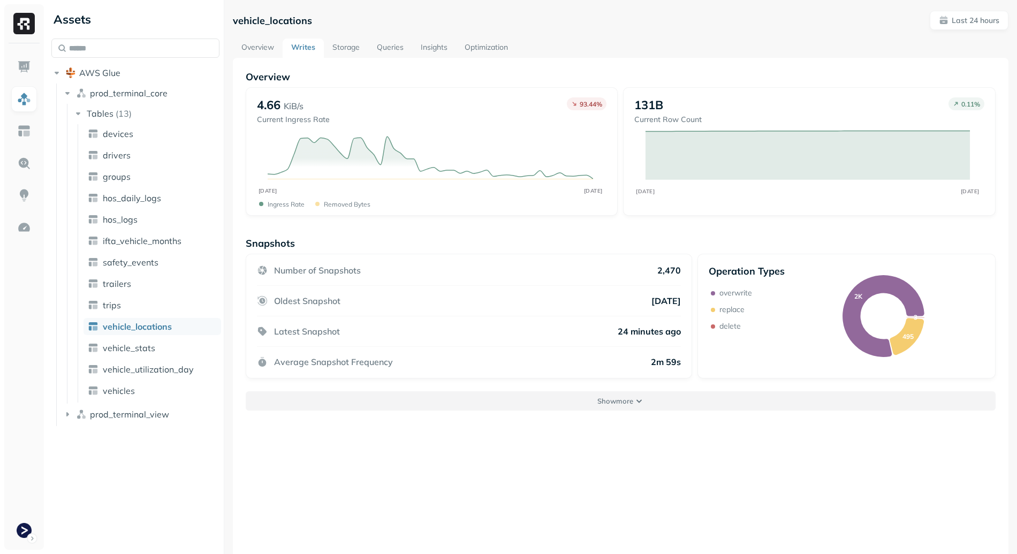
click at [606, 402] on p "Show more" at bounding box center [615, 401] width 36 height 10
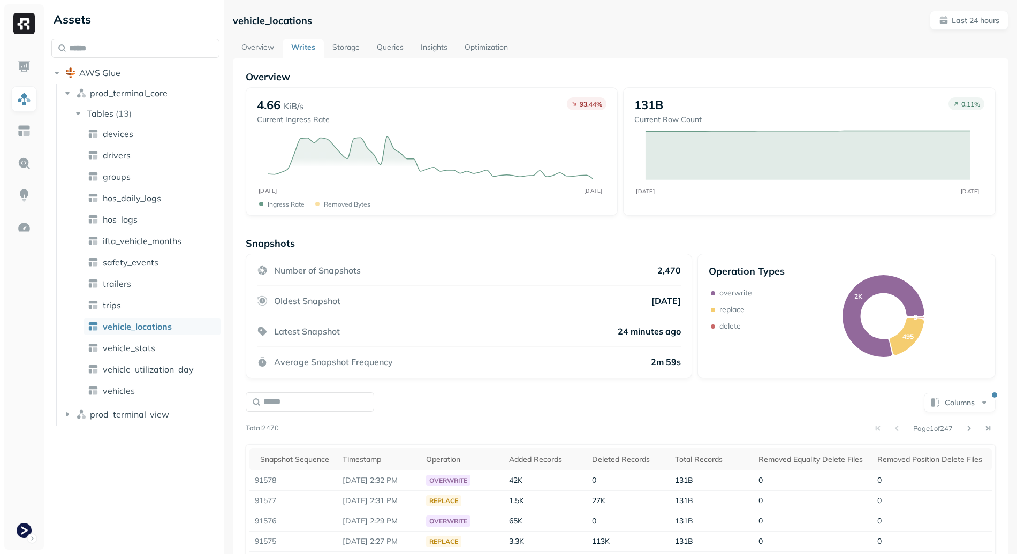
click at [257, 56] on link "Overview" at bounding box center [258, 48] width 50 height 19
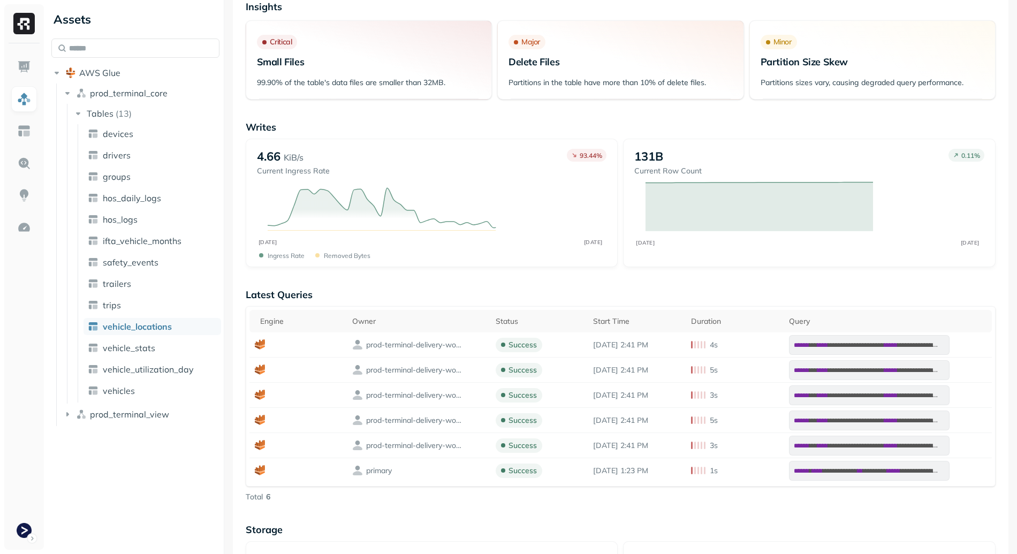
scroll to position [193, 0]
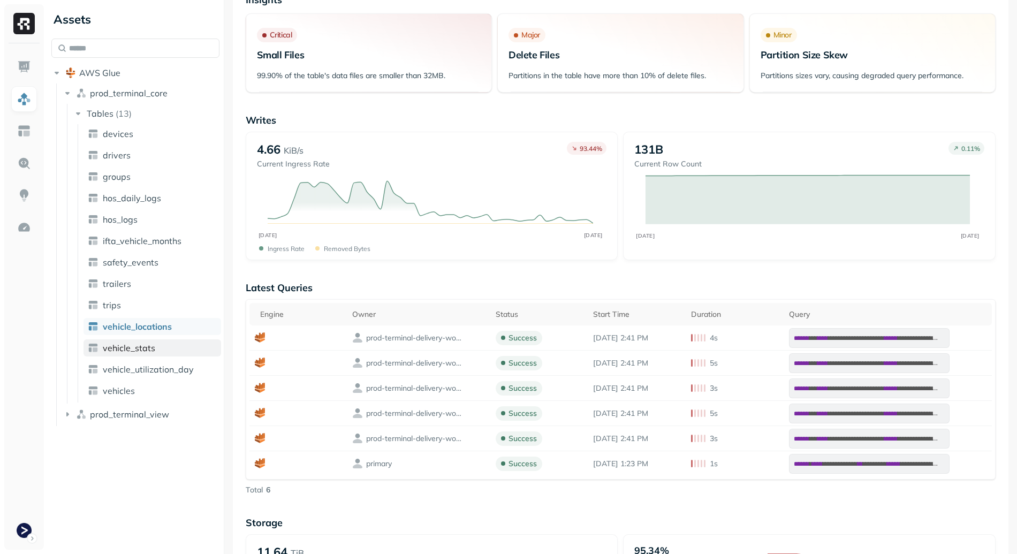
click at [142, 352] on span "vehicle_stats" at bounding box center [129, 347] width 52 height 11
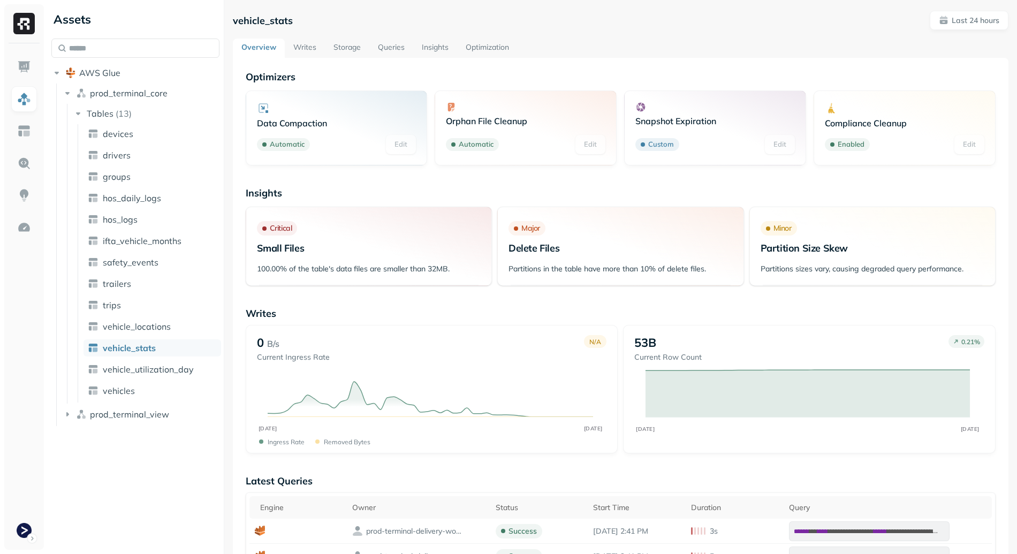
click at [308, 54] on link "Writes" at bounding box center [305, 48] width 40 height 19
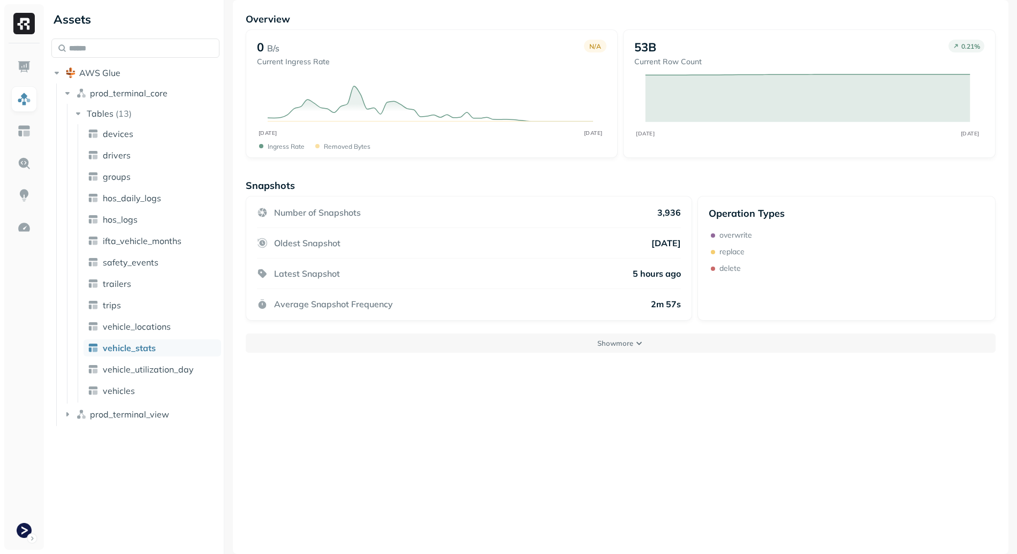
scroll to position [58, 0]
click at [606, 344] on p "Show more" at bounding box center [615, 343] width 36 height 10
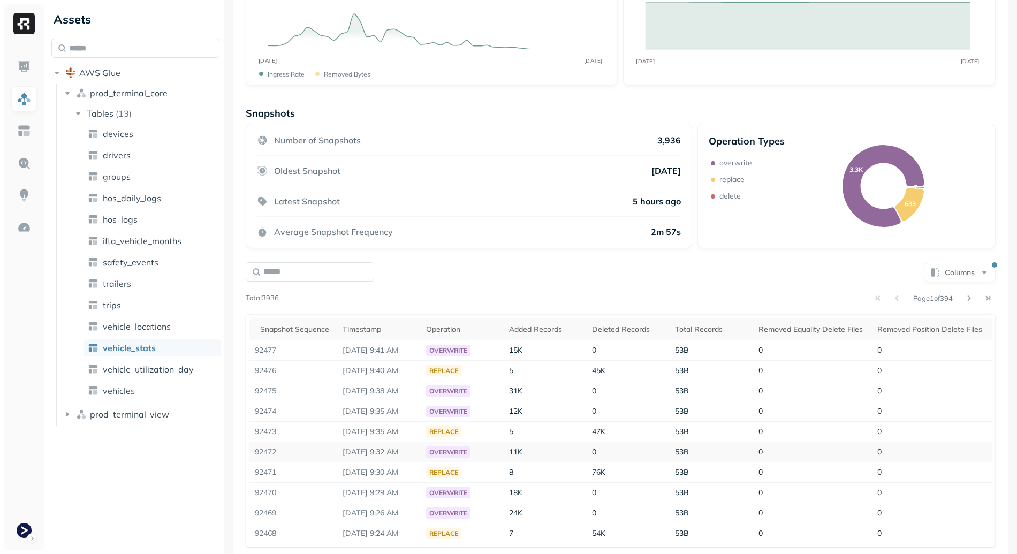
scroll to position [0, 0]
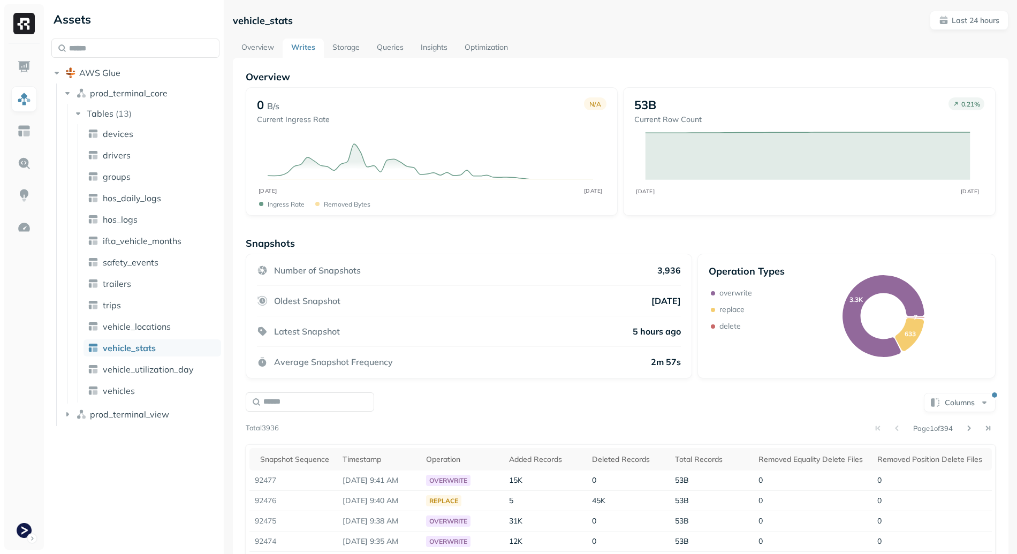
click at [349, 51] on link "Storage" at bounding box center [346, 48] width 44 height 19
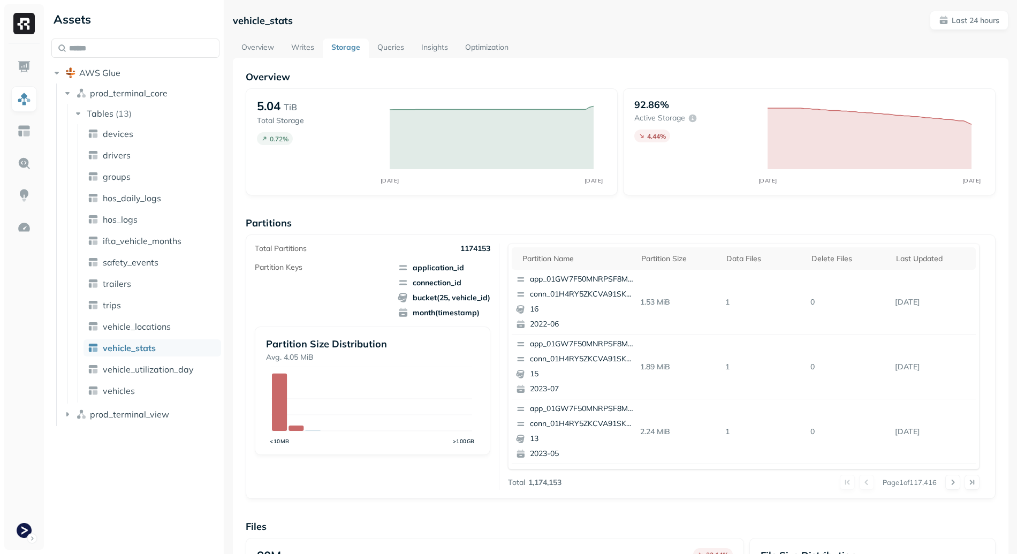
click at [306, 45] on link "Writes" at bounding box center [303, 48] width 40 height 19
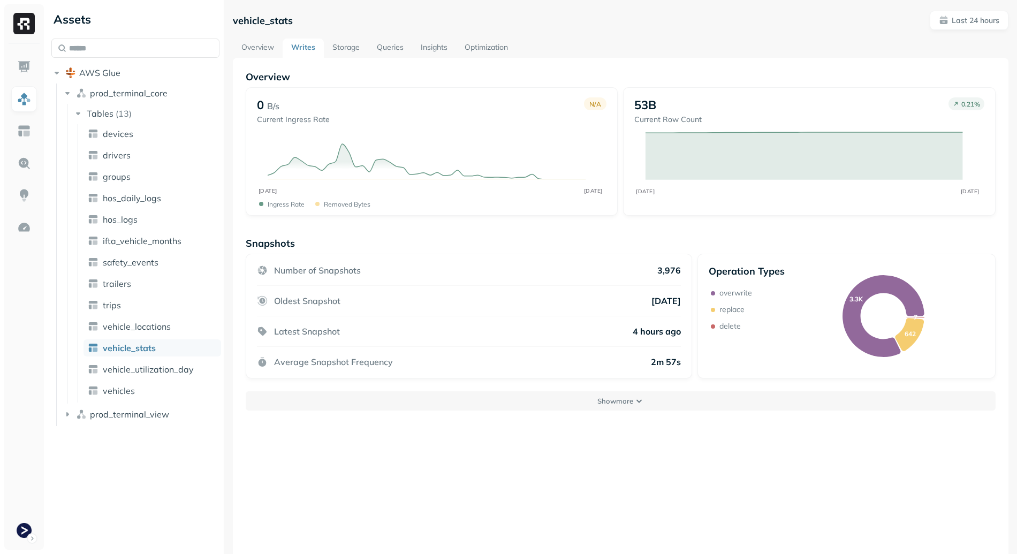
scroll to position [58, 0]
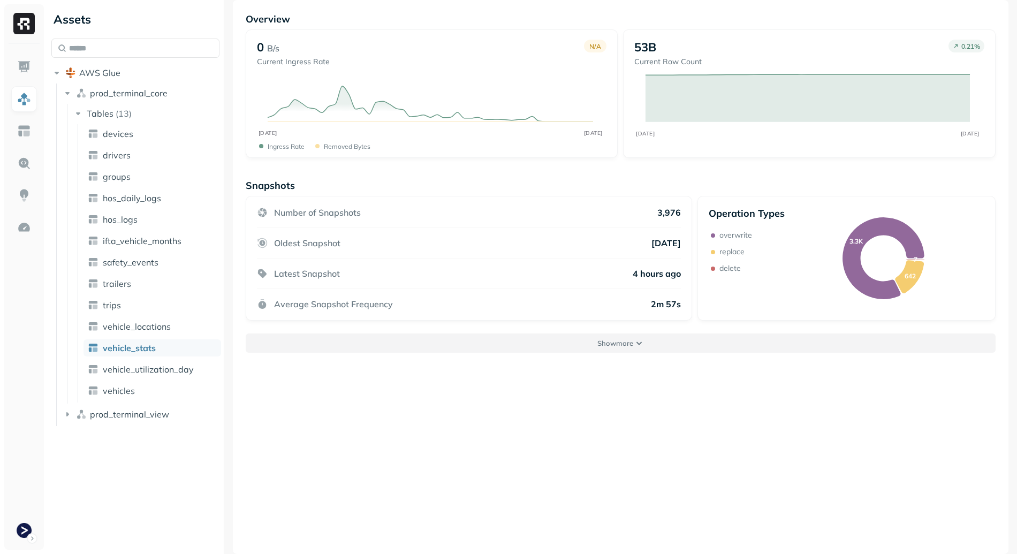
click at [620, 346] on p "Show more" at bounding box center [615, 343] width 36 height 10
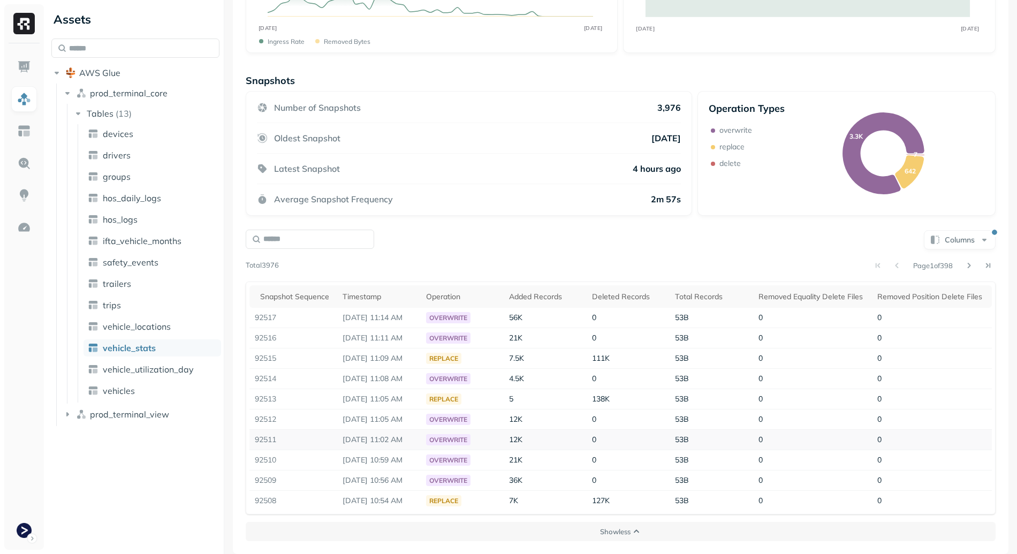
scroll to position [0, 0]
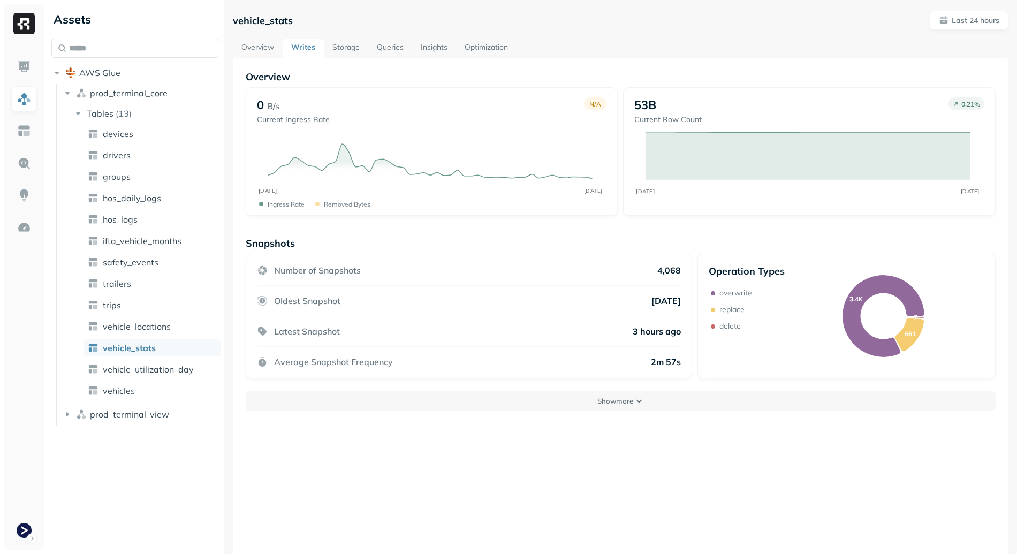
scroll to position [58, 0]
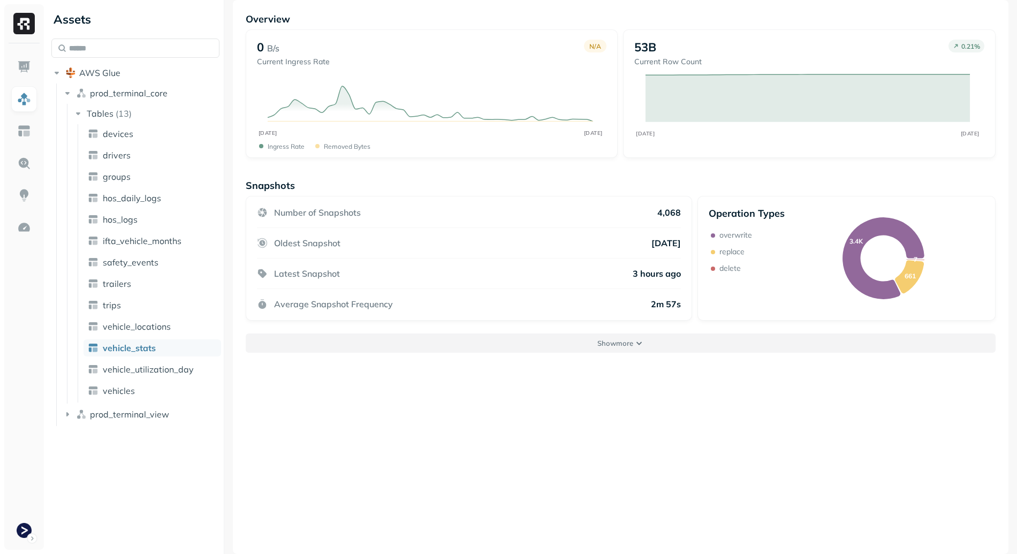
click at [620, 345] on p "Show more" at bounding box center [615, 343] width 36 height 10
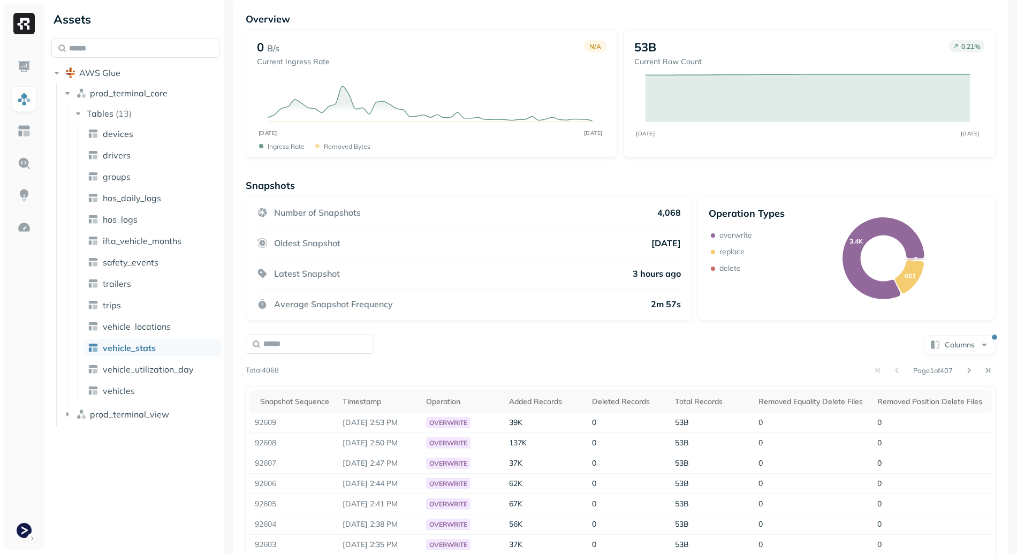
scroll to position [0, 0]
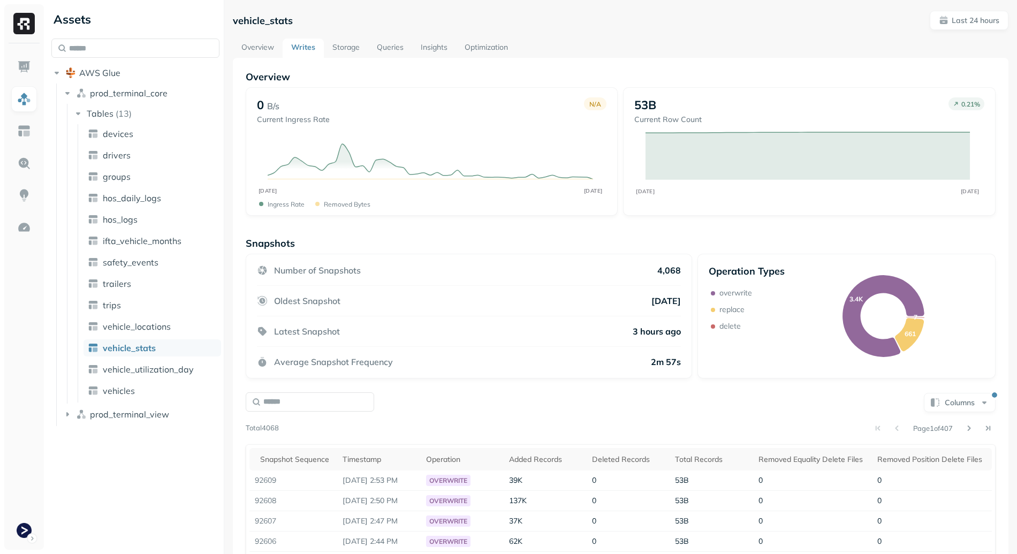
click at [351, 51] on link "Storage" at bounding box center [346, 48] width 44 height 19
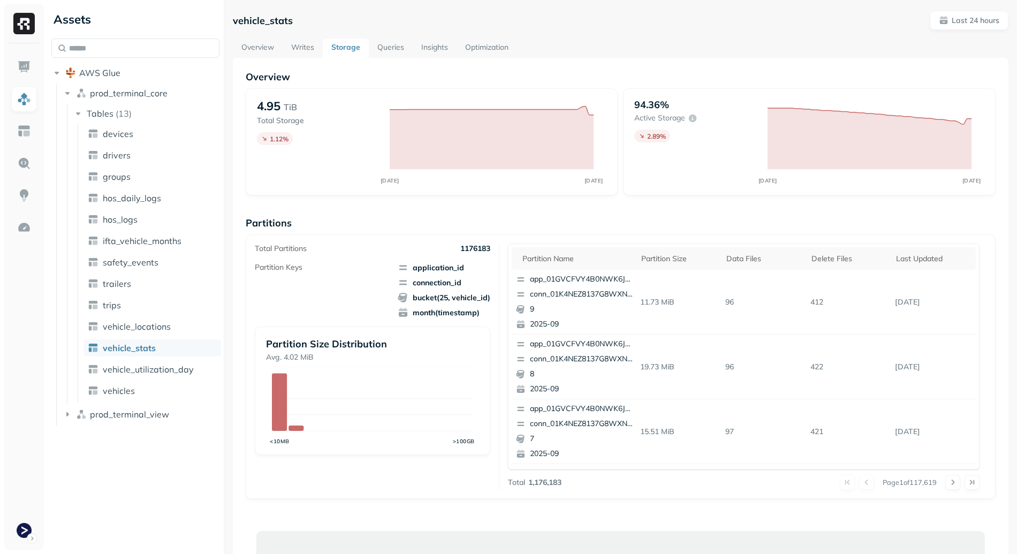
click at [302, 48] on link "Writes" at bounding box center [303, 48] width 40 height 19
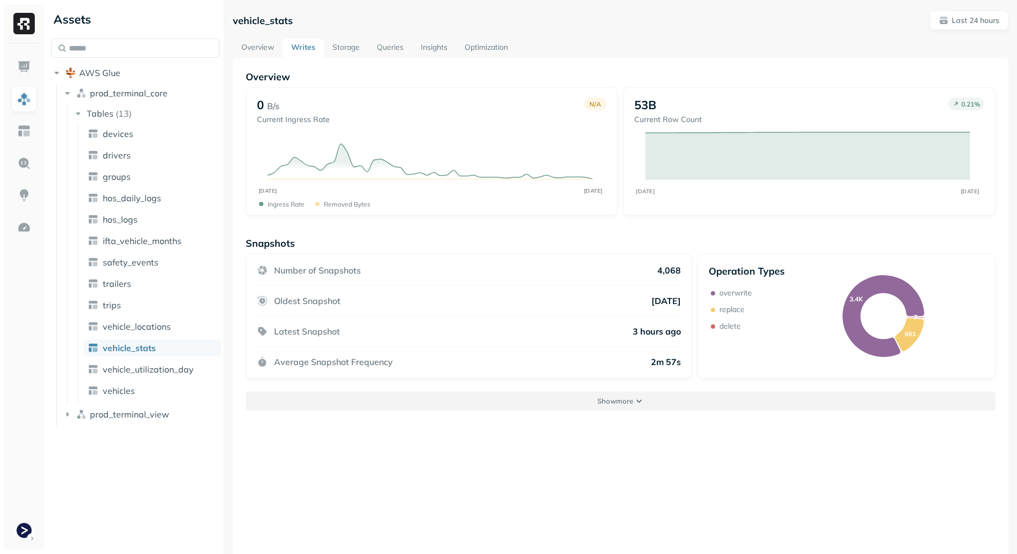
click at [598, 398] on p "Show more" at bounding box center [615, 401] width 36 height 10
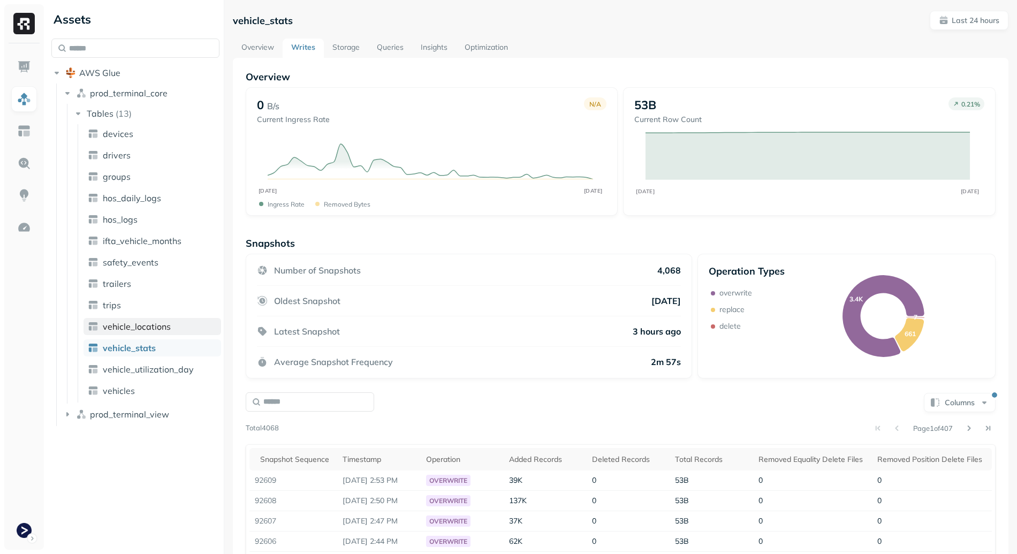
click at [146, 325] on span "vehicle_locations" at bounding box center [137, 326] width 68 height 11
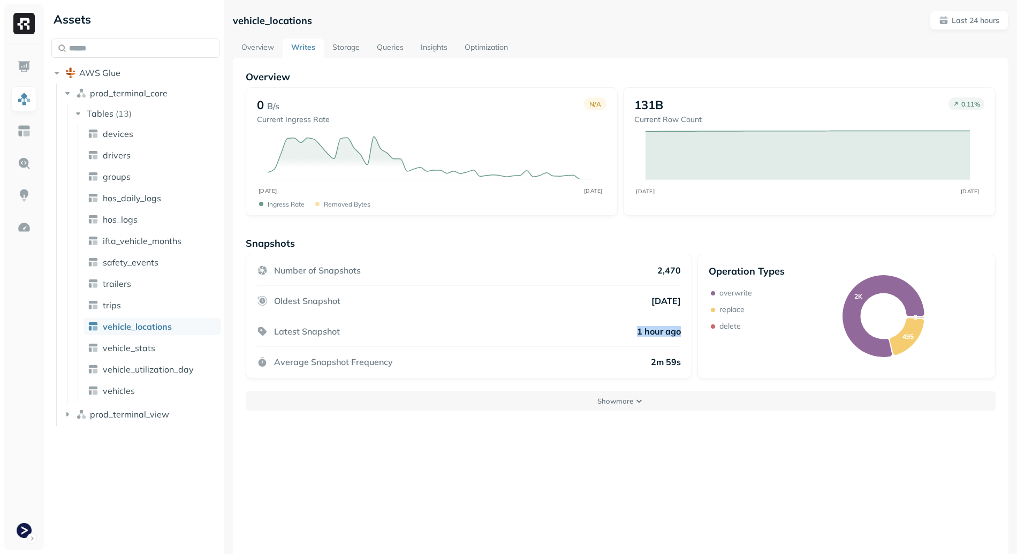
drag, startPoint x: 635, startPoint y: 334, endPoint x: 683, endPoint y: 332, distance: 48.7
click at [684, 332] on div "Number of Snapshots 2,470 Oldest Snapshot 4 days ago Latest Snapshot 1 hour ago…" at bounding box center [469, 316] width 447 height 125
click at [683, 332] on div "Number of Snapshots 2,470 Oldest Snapshot 4 days ago Latest Snapshot 1 hour ago…" at bounding box center [469, 316] width 447 height 125
click at [584, 399] on button "Show more" at bounding box center [621, 400] width 750 height 19
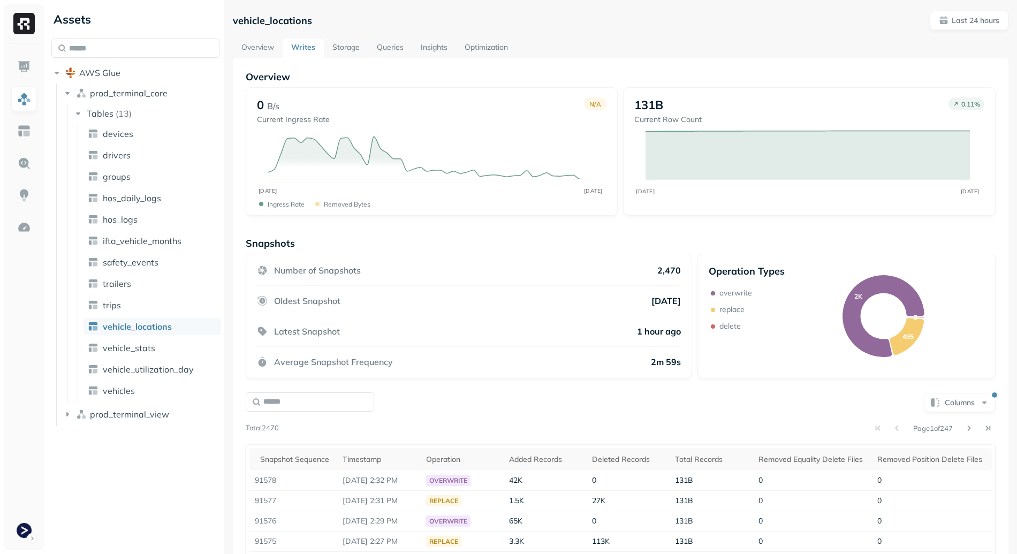
click at [342, 45] on link "Storage" at bounding box center [346, 48] width 44 height 19
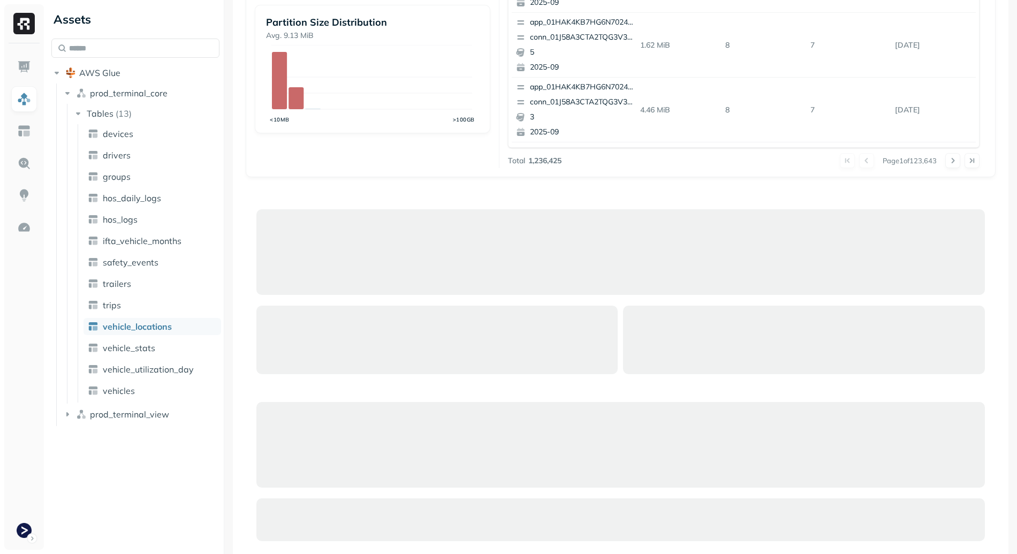
scroll to position [81, 0]
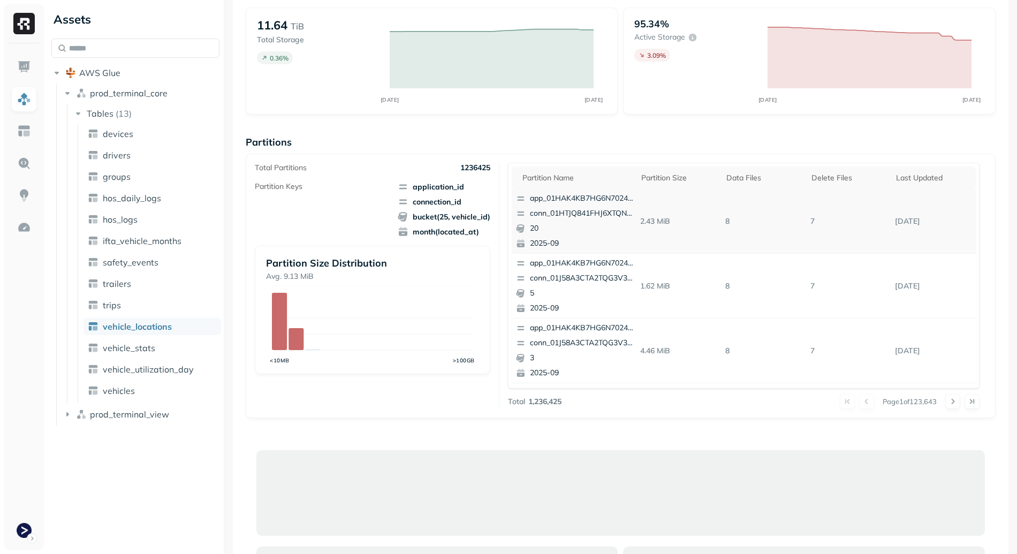
click at [575, 207] on div "app_01HAK4KB7HG6N7024210G3S8D5 conn_01HTJQ841FHJ6XTQN5YK7RXZMG 20 2025-09" at bounding box center [575, 221] width 126 height 64
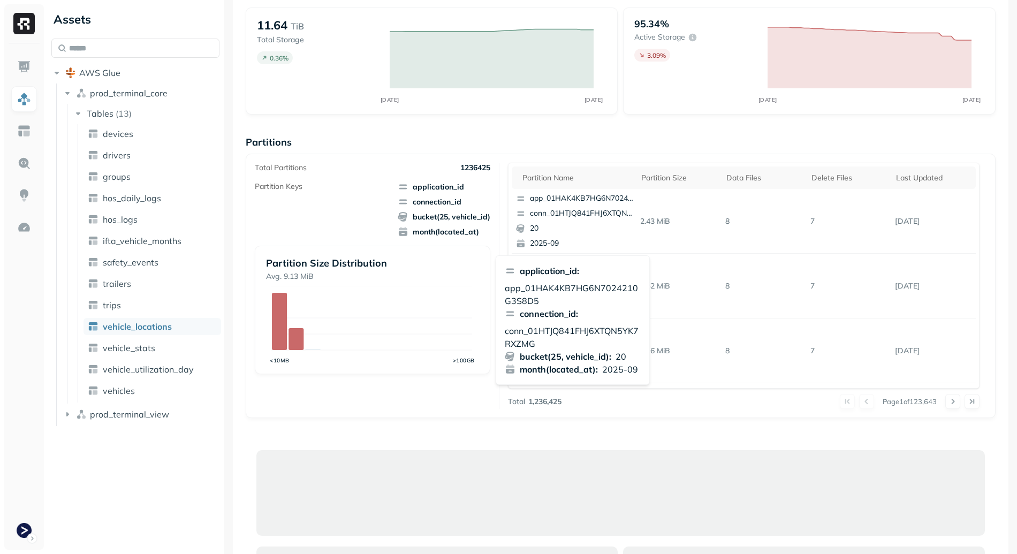
click at [559, 288] on p "app_01HAK4KB7HG6N7024210G3S8D5" at bounding box center [573, 294] width 136 height 26
click at [561, 297] on p "app_01HAK4KB7HG6N7024210G3S8D5" at bounding box center [573, 294] width 136 height 26
click at [575, 331] on p "conn_01HTJQ841FHJ6XTQN5YK7RXZMG" at bounding box center [573, 337] width 136 height 26
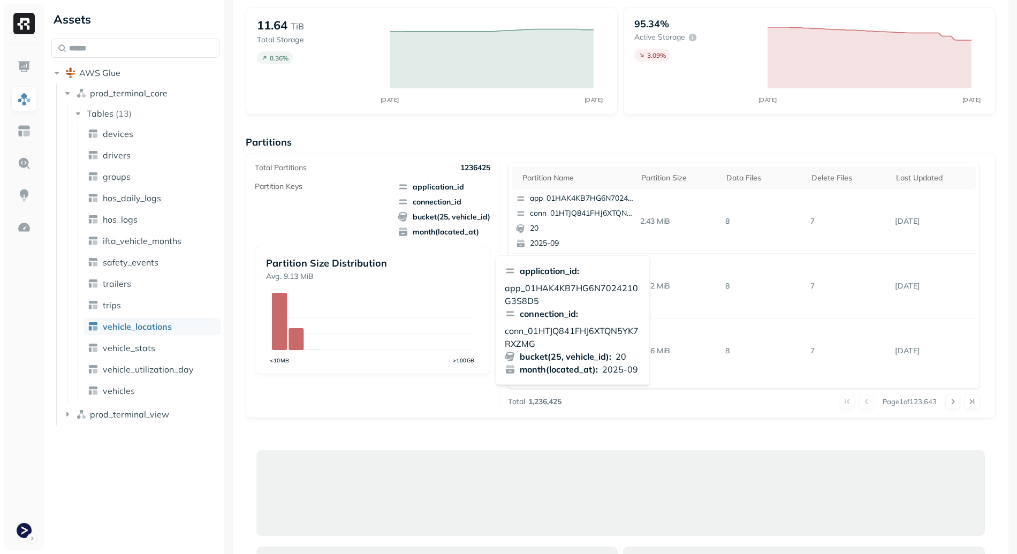
click at [620, 368] on p "2025-09" at bounding box center [620, 369] width 36 height 13
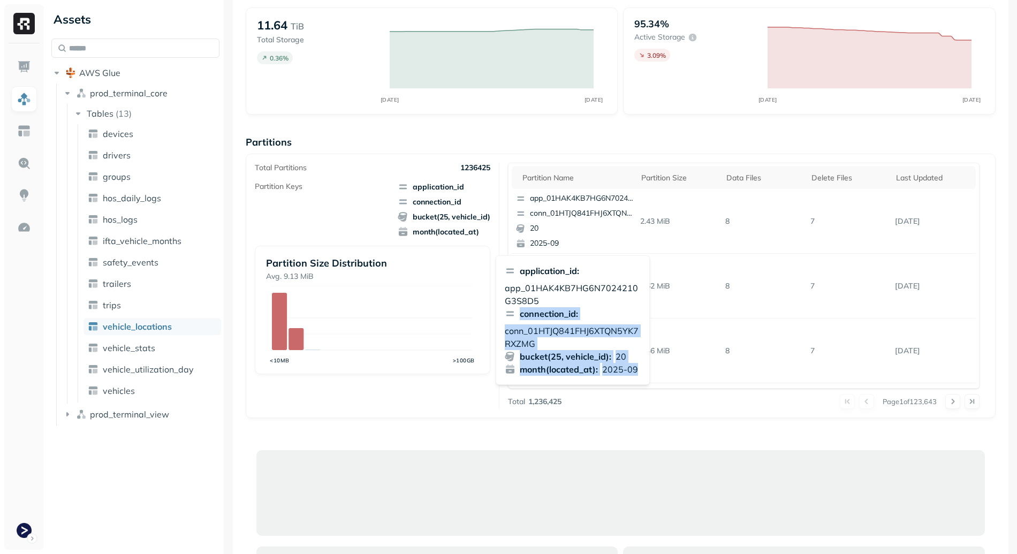
drag, startPoint x: 638, startPoint y: 370, endPoint x: 552, endPoint y: 296, distance: 113.1
click at [561, 301] on div "application_id : app_01HAK4KB7HG6N7024210G3S8D5 connection_id : conn_01HTJQ841F…" at bounding box center [572, 319] width 154 height 129
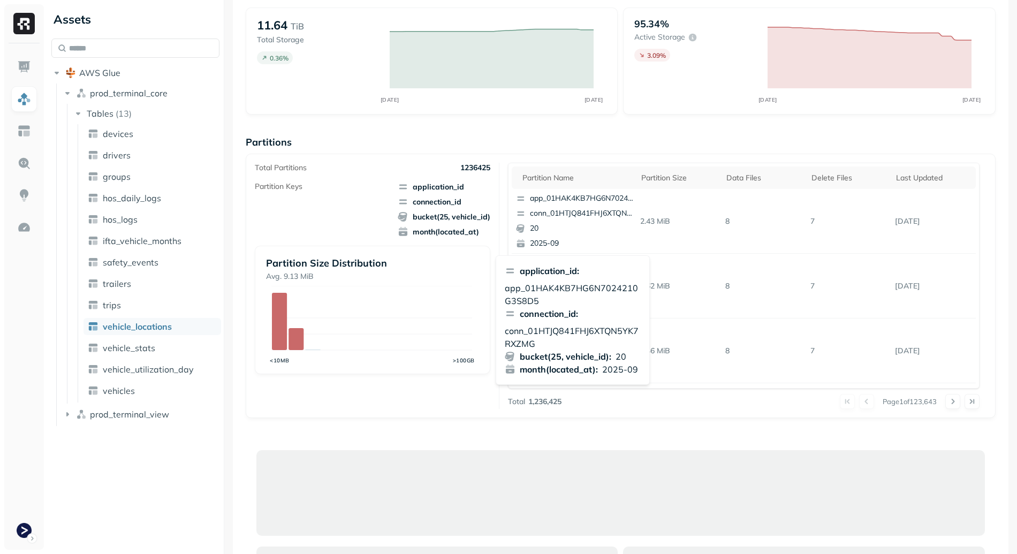
click at [545, 292] on p "app_01HAK4KB7HG6N7024210G3S8D5" at bounding box center [573, 294] width 136 height 26
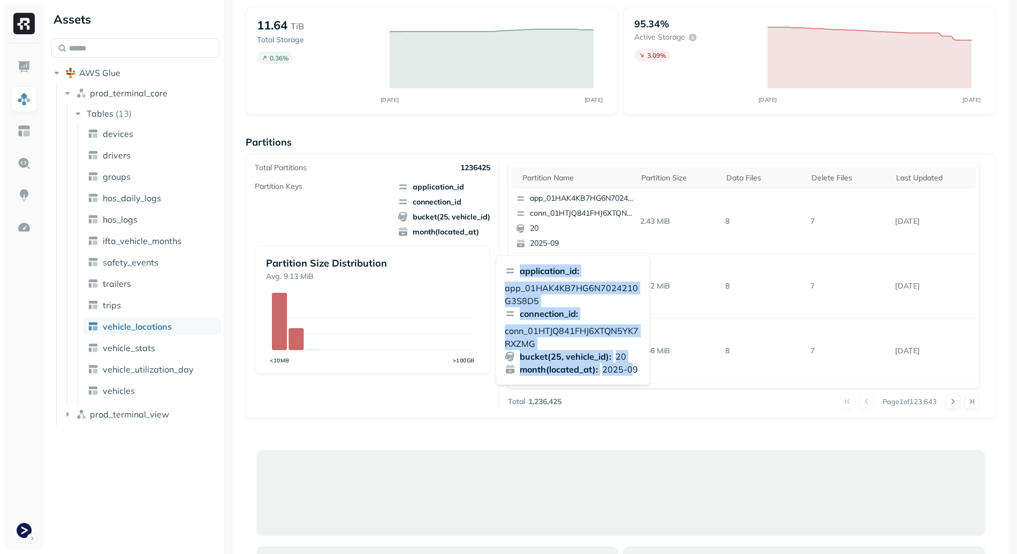
drag, startPoint x: 514, startPoint y: 265, endPoint x: 631, endPoint y: 373, distance: 159.8
click at [631, 373] on div "application_id : app_01HAK4KB7HG6N7024210G3S8D5 connection_id : conn_01HTJQ841F…" at bounding box center [572, 319] width 154 height 129
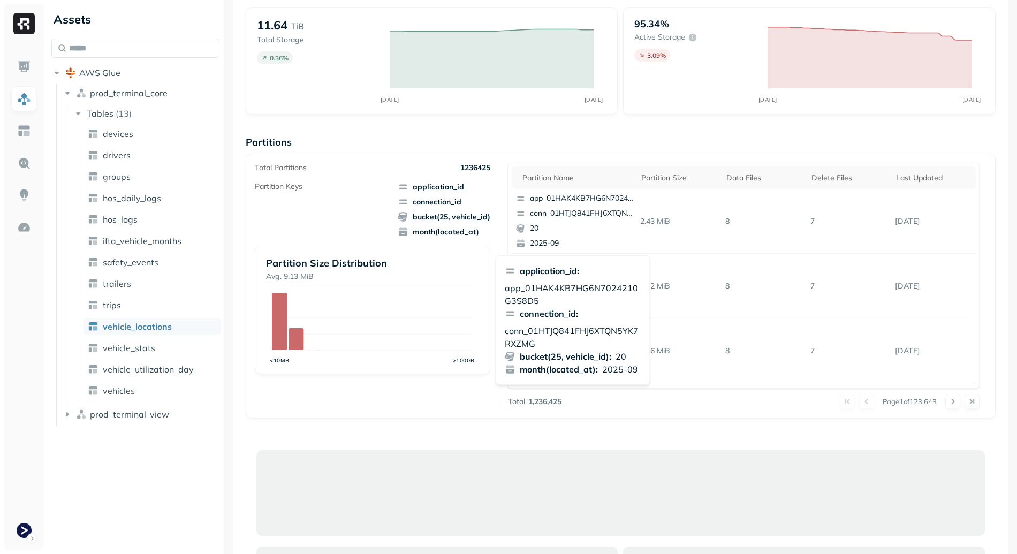
click at [636, 373] on td "4.46 MiB" at bounding box center [678, 350] width 85 height 65
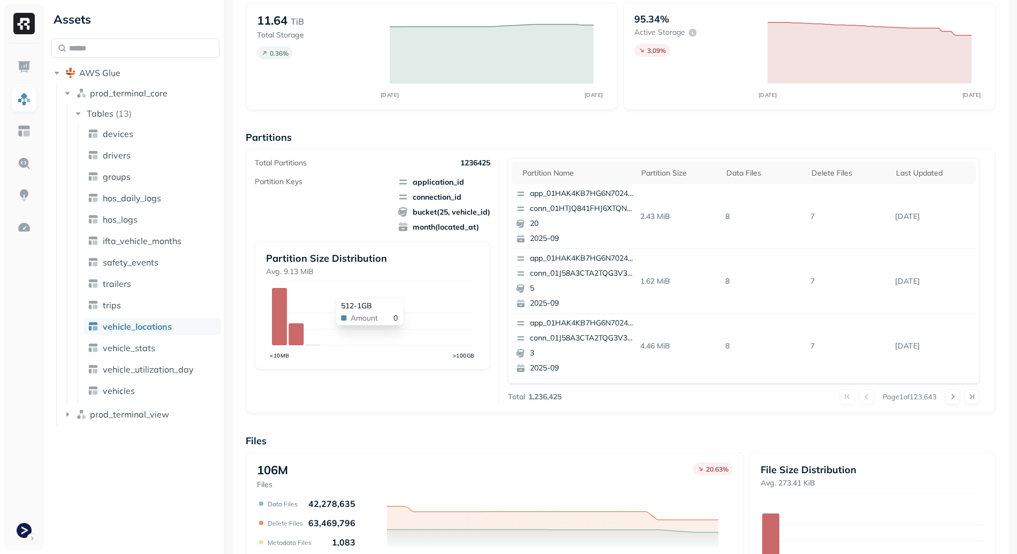
scroll to position [0, 0]
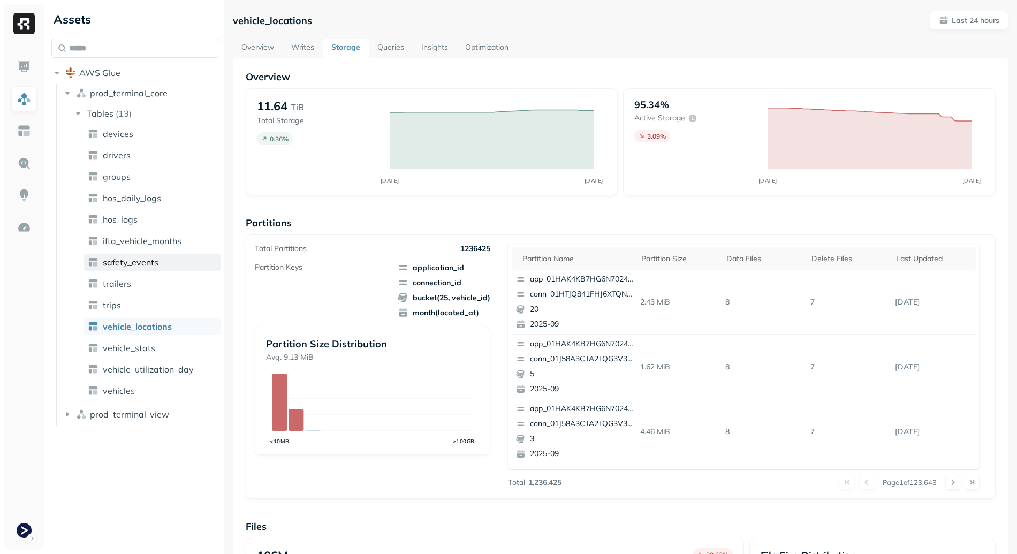
click at [144, 258] on span "safety_events" at bounding box center [131, 262] width 56 height 11
click at [161, 233] on link "ifta_vehicle_months" at bounding box center [152, 240] width 138 height 17
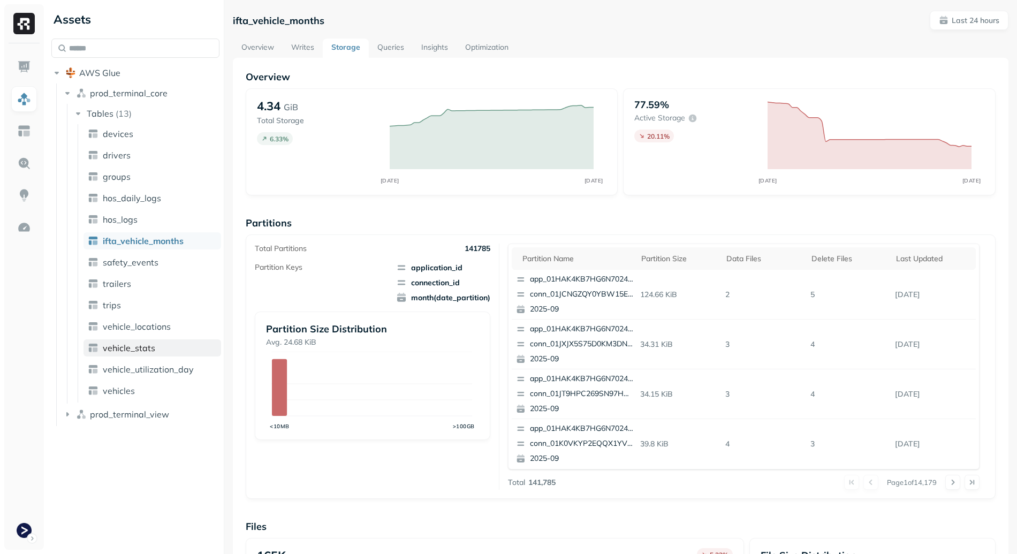
click at [144, 340] on link "vehicle_stats" at bounding box center [152, 347] width 138 height 17
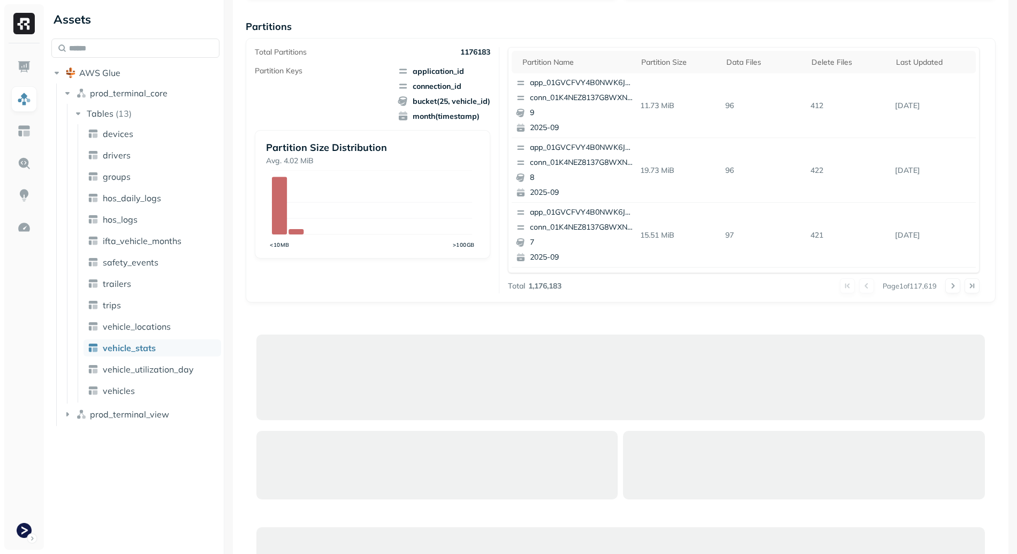
scroll to position [135, 0]
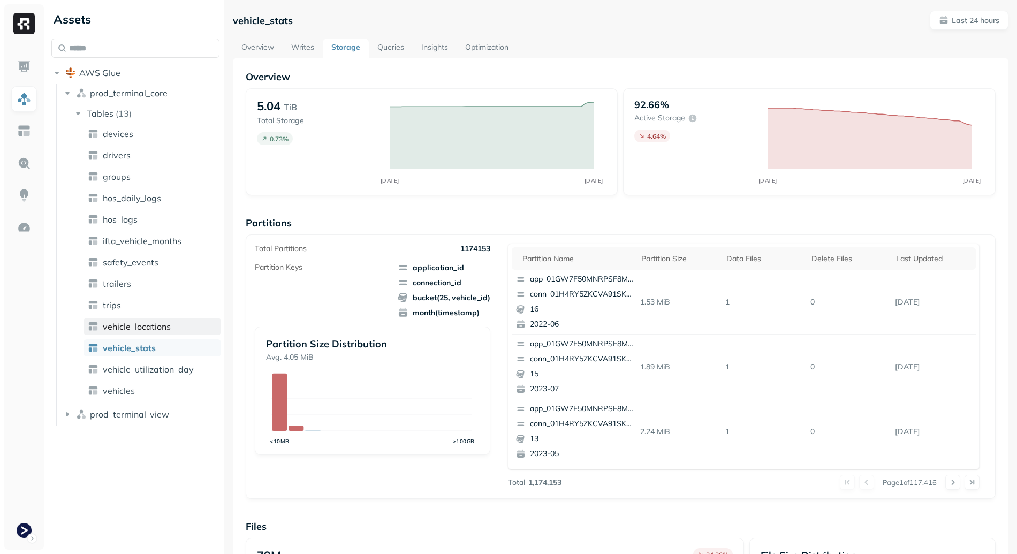
click at [156, 322] on span "vehicle_locations" at bounding box center [137, 326] width 68 height 11
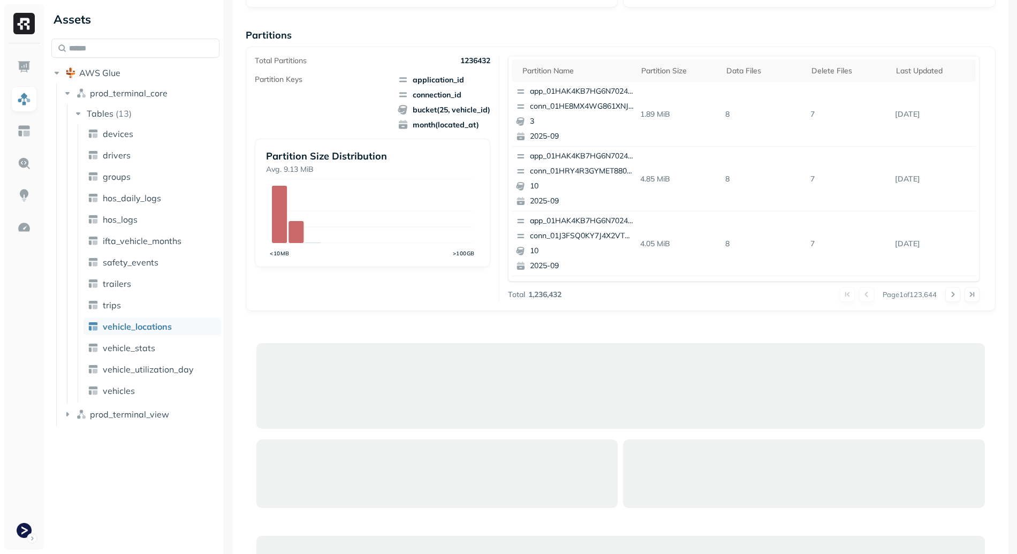
scroll to position [16, 0]
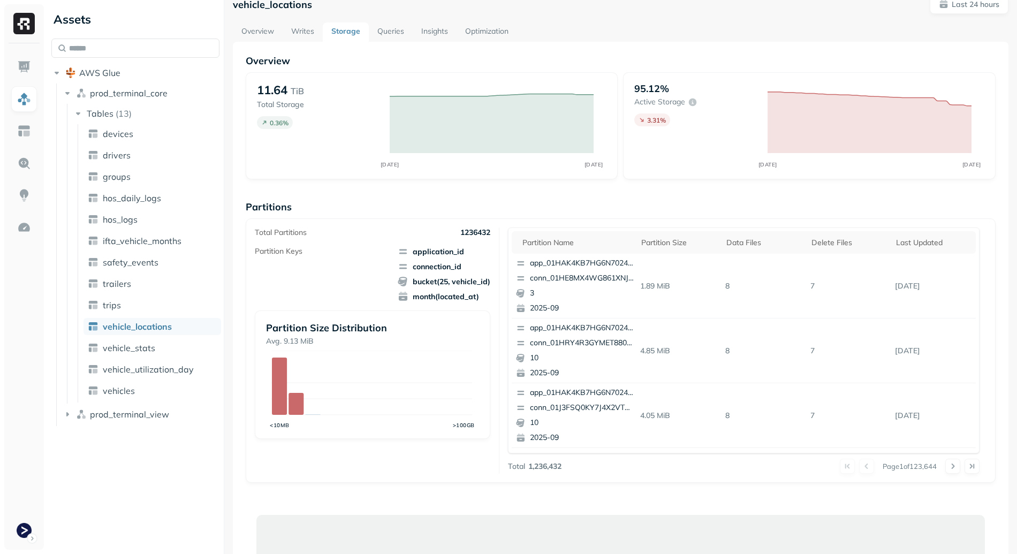
click at [290, 29] on link "Writes" at bounding box center [303, 31] width 40 height 19
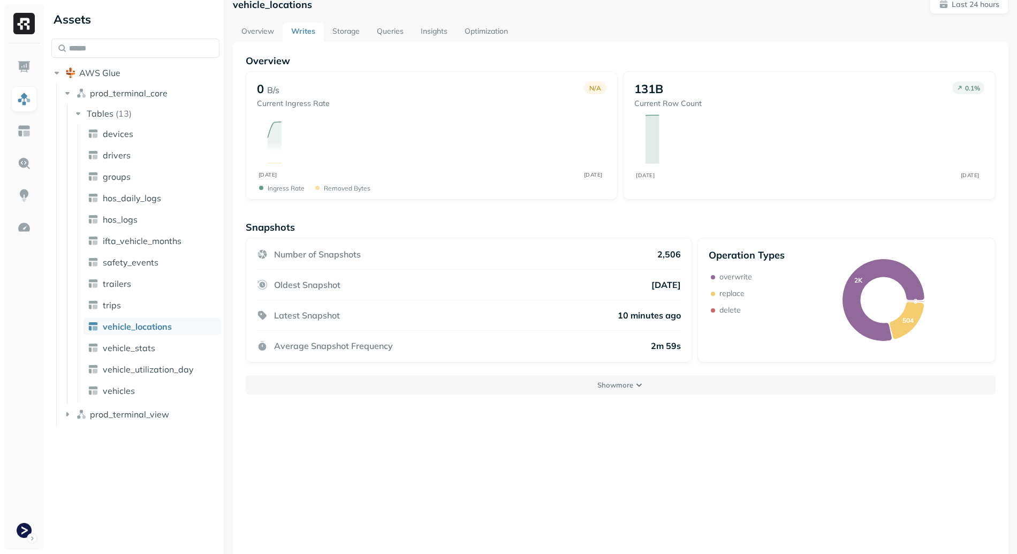
scroll to position [58, 0]
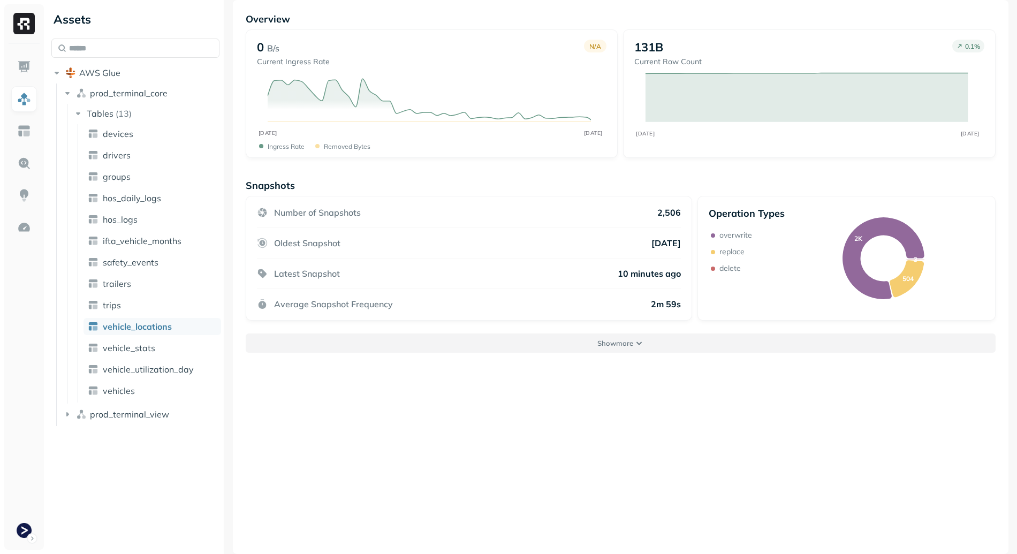
click at [571, 342] on button "Show more" at bounding box center [621, 342] width 750 height 19
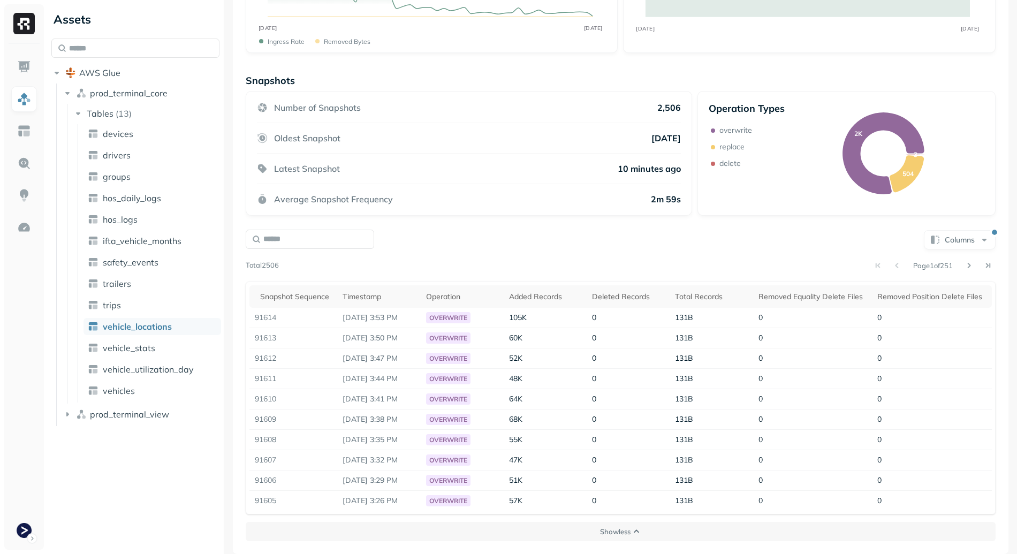
scroll to position [0, 0]
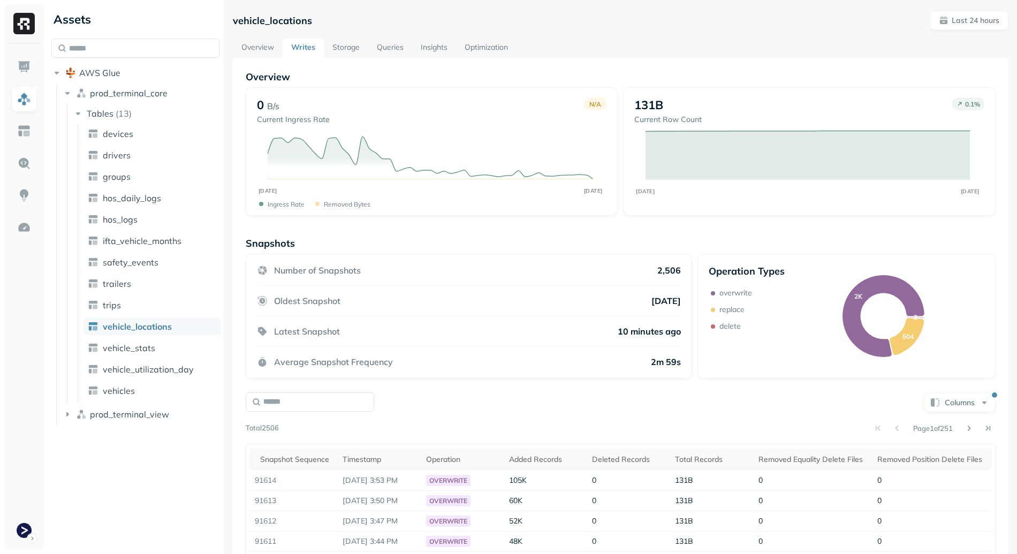
click at [339, 47] on link "Storage" at bounding box center [346, 48] width 44 height 19
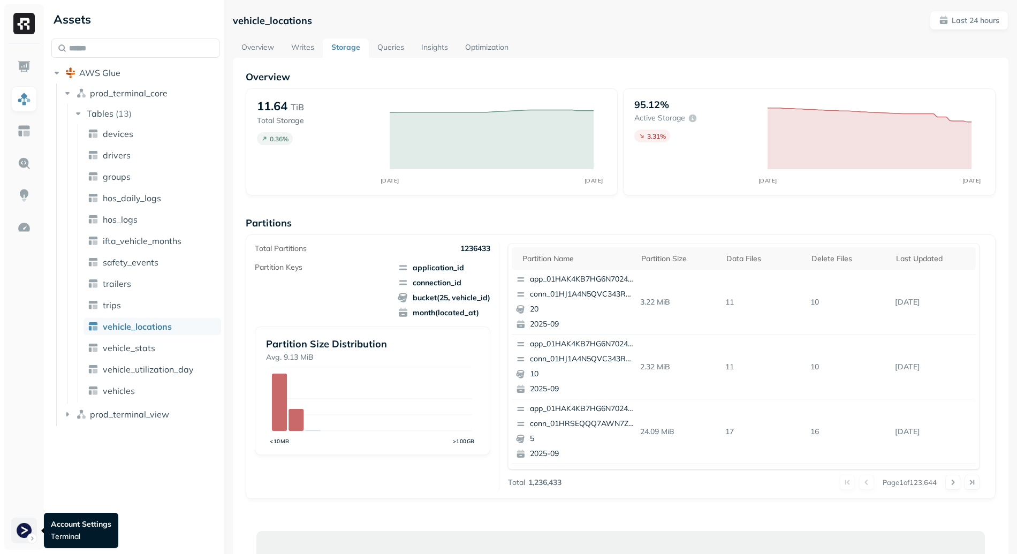
click at [27, 526] on html "Assets AWS Glue prod_terminal_core Tables ( 13 ) devices drivers groups hos_dai…" at bounding box center [508, 277] width 1017 height 554
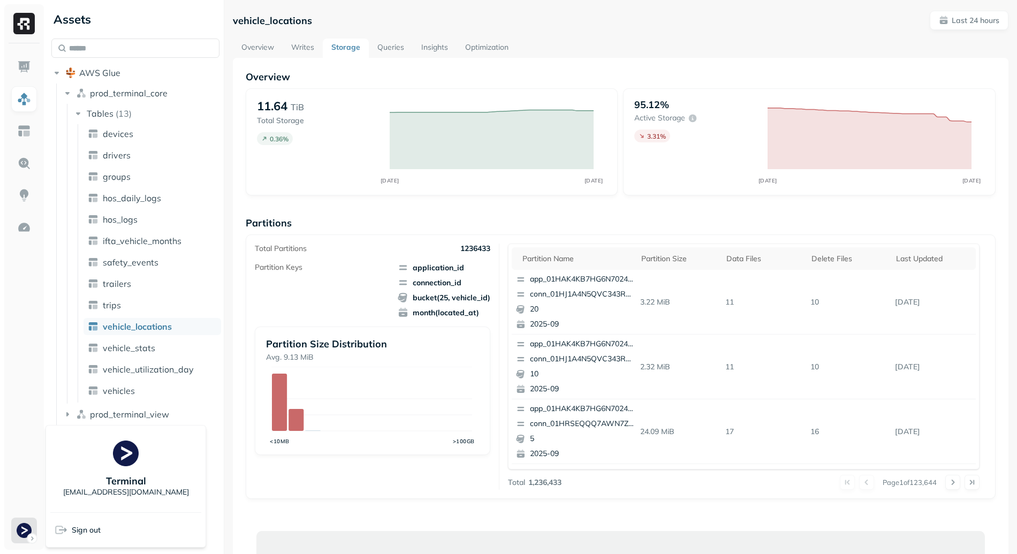
click at [293, 473] on html "Assets AWS Glue prod_terminal_core Tables ( 13 ) devices drivers groups hos_dai…" at bounding box center [508, 277] width 1017 height 554
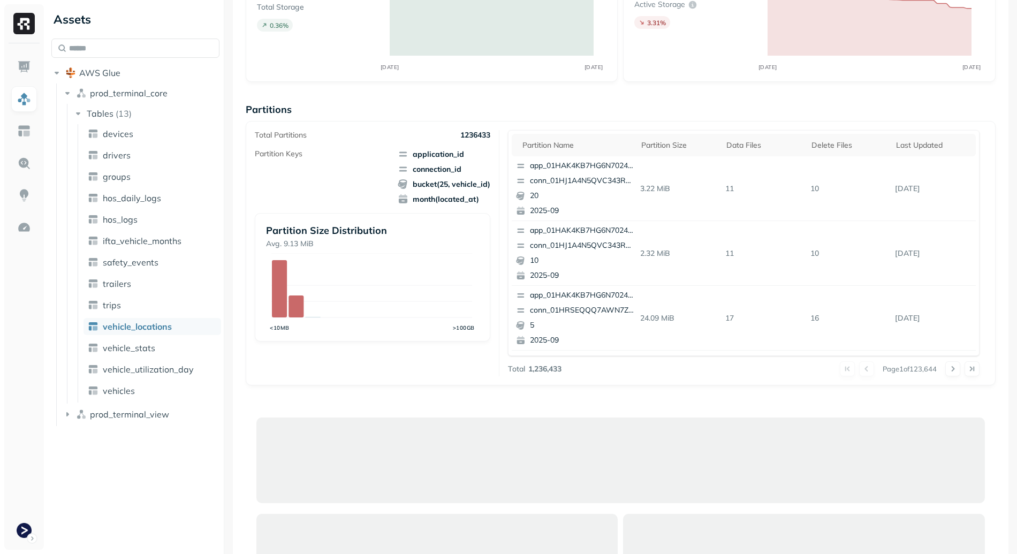
scroll to position [58, 0]
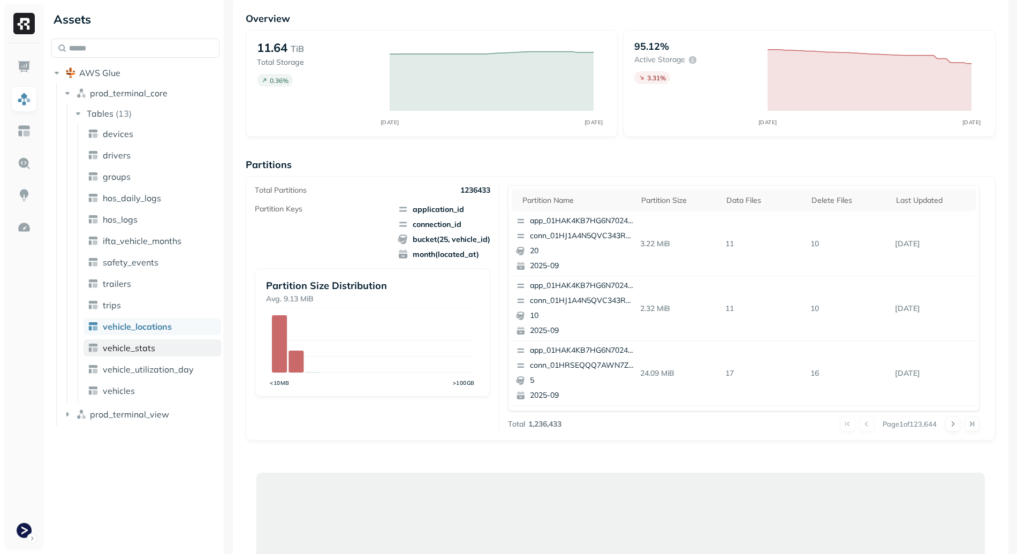
click at [148, 347] on span "vehicle_stats" at bounding box center [129, 347] width 52 height 11
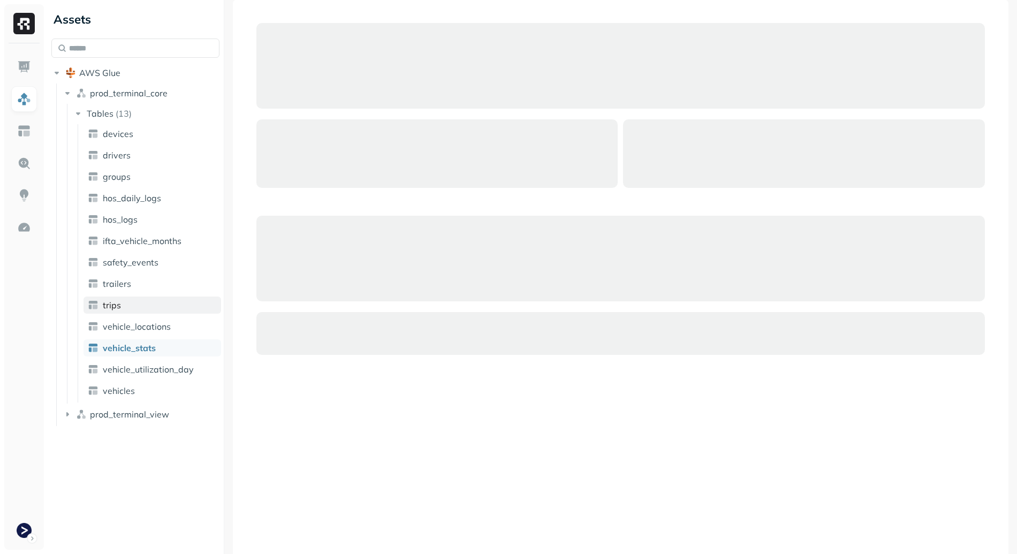
click at [137, 297] on link "trips" at bounding box center [152, 304] width 138 height 17
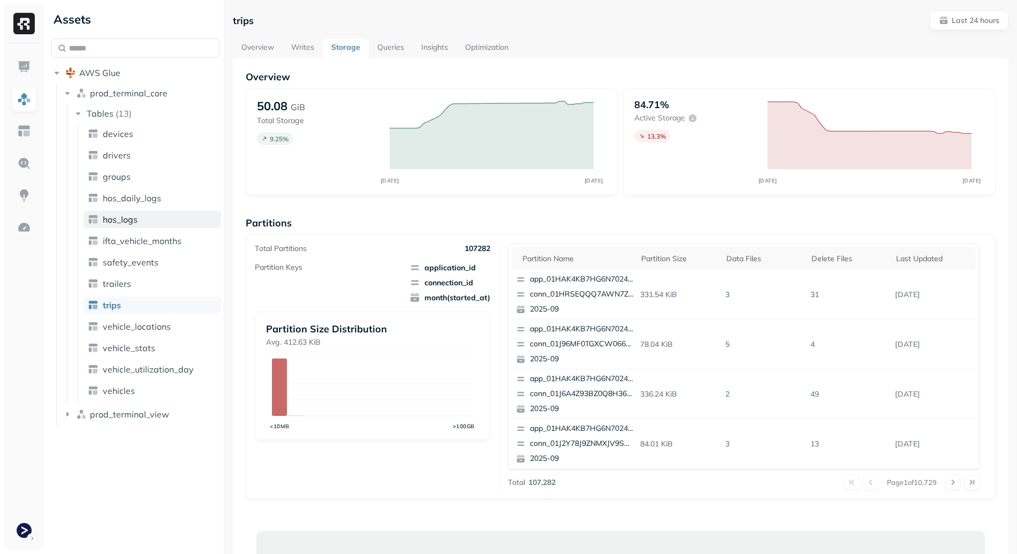
click at [170, 217] on link "hos_logs" at bounding box center [152, 219] width 138 height 17
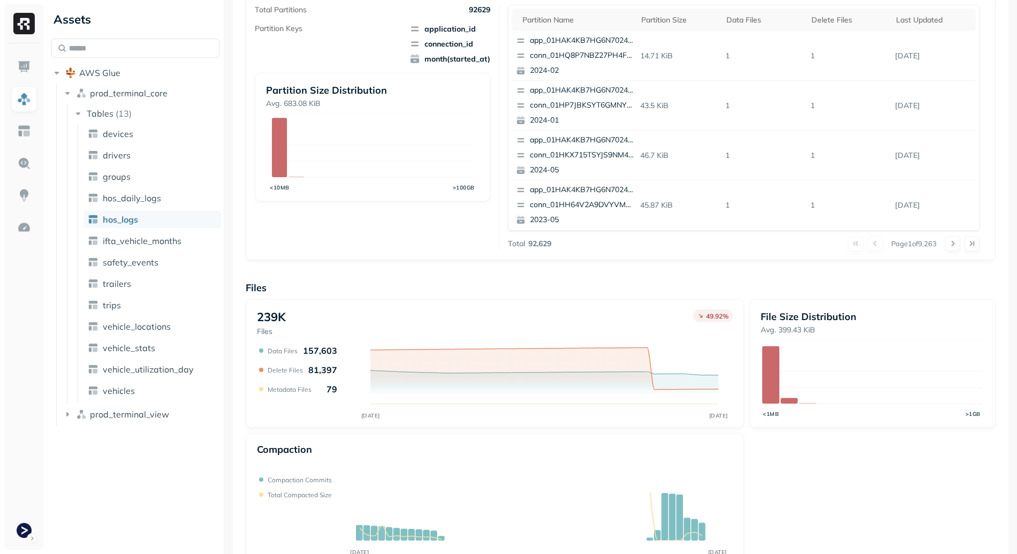
scroll to position [264, 0]
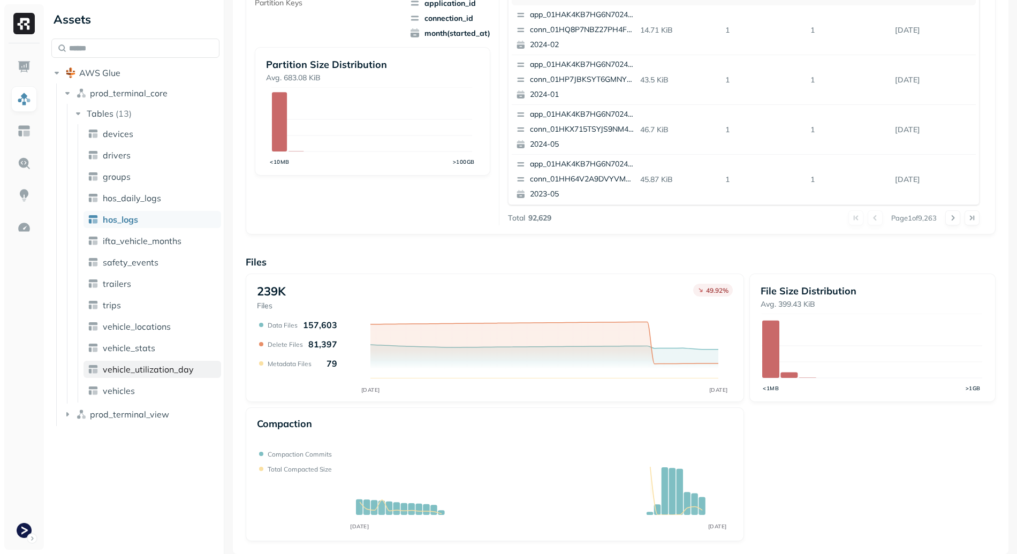
click at [152, 361] on link "vehicle_utilization_day" at bounding box center [152, 369] width 138 height 17
click at [154, 354] on link "vehicle_stats" at bounding box center [152, 347] width 138 height 17
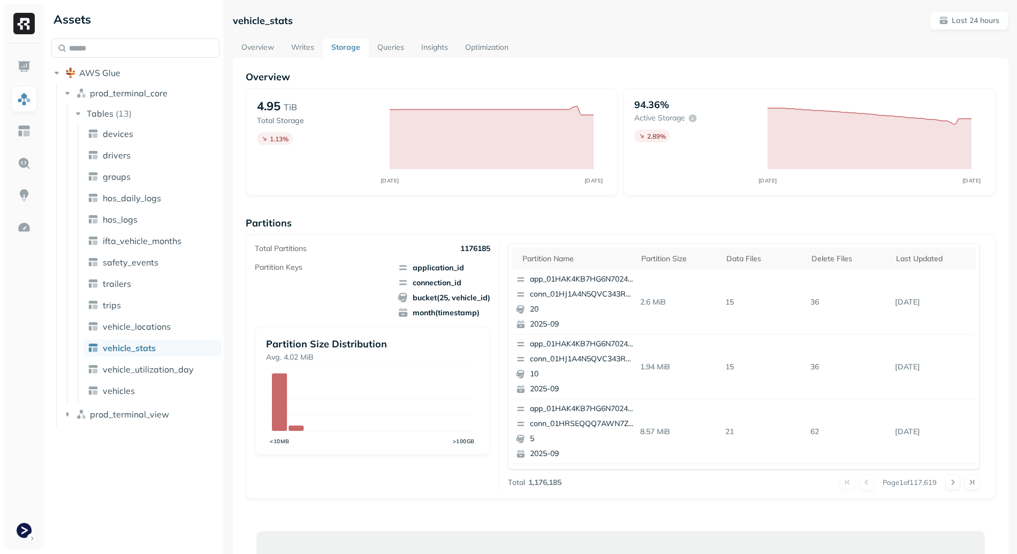
click at [299, 50] on link "Writes" at bounding box center [303, 48] width 40 height 19
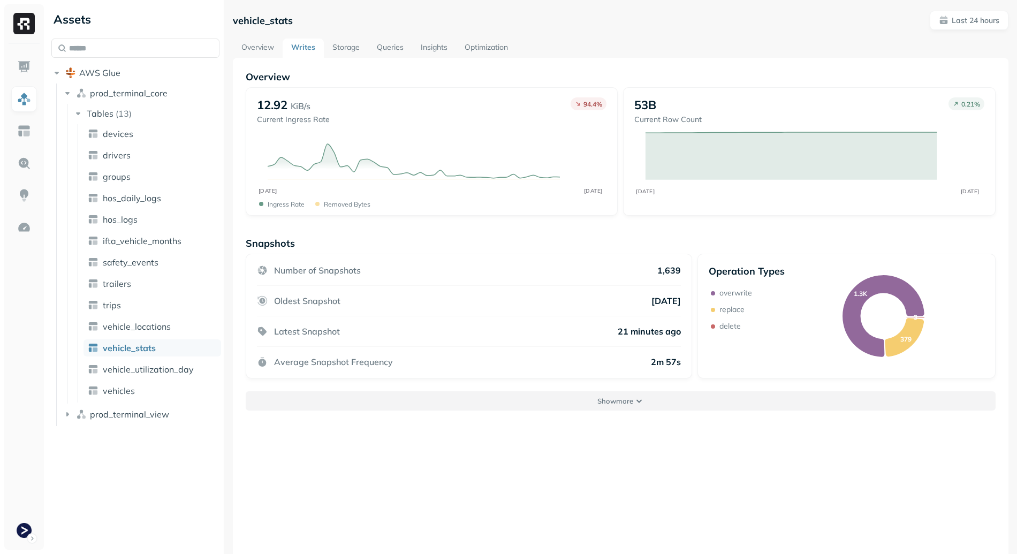
click at [608, 392] on button "Show more" at bounding box center [621, 400] width 750 height 19
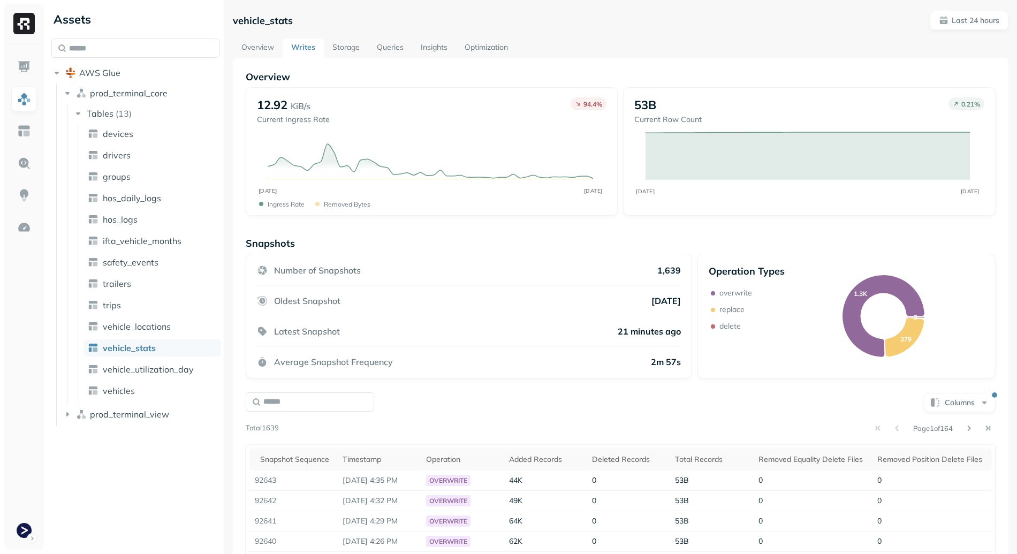
click at [250, 43] on link "Overview" at bounding box center [258, 48] width 50 height 19
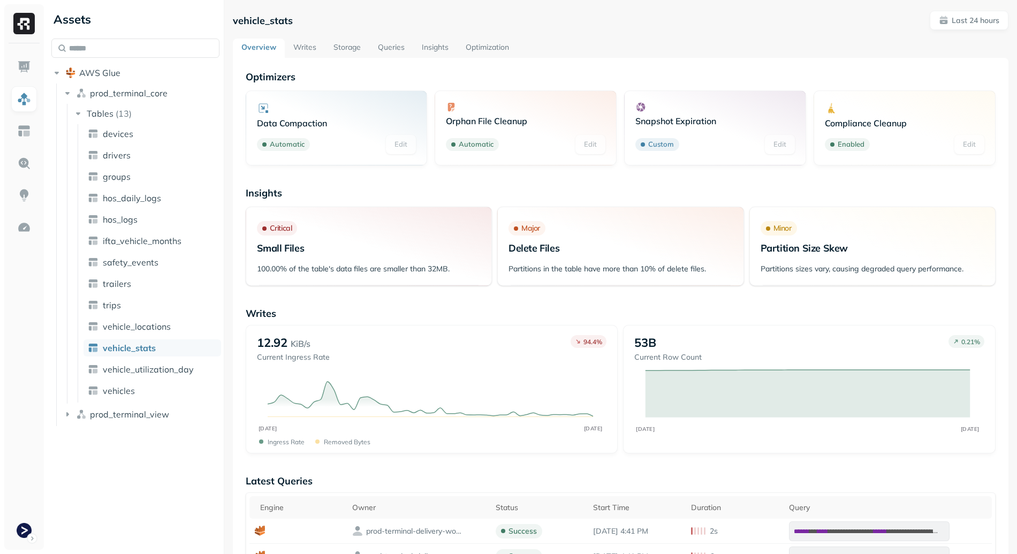
click at [350, 45] on link "Storage" at bounding box center [347, 48] width 44 height 19
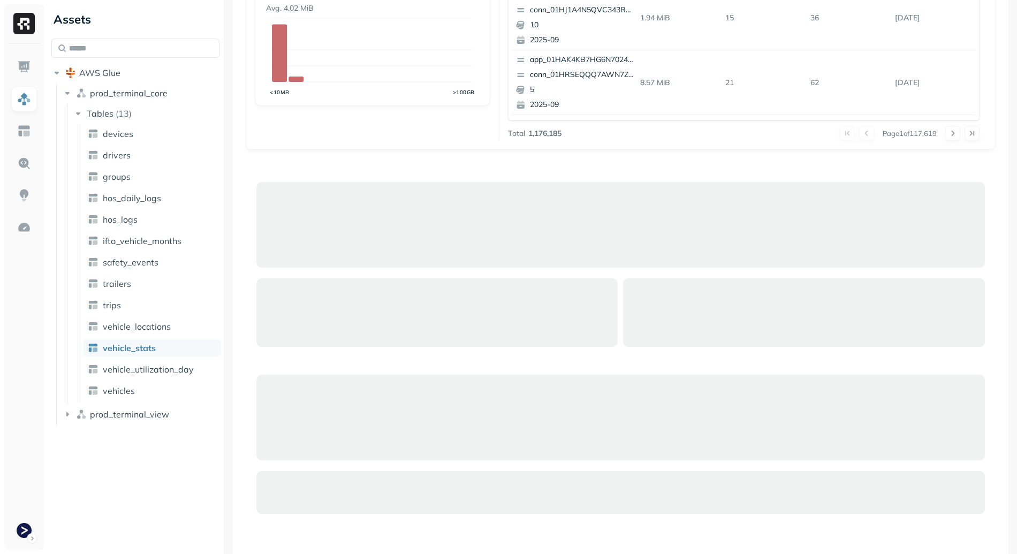
scroll to position [58, 0]
